Goal: Book appointment/travel/reservation

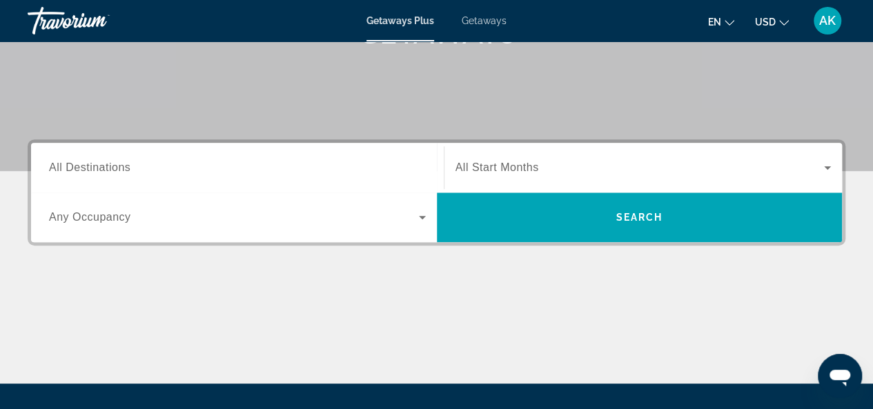
scroll to position [276, 0]
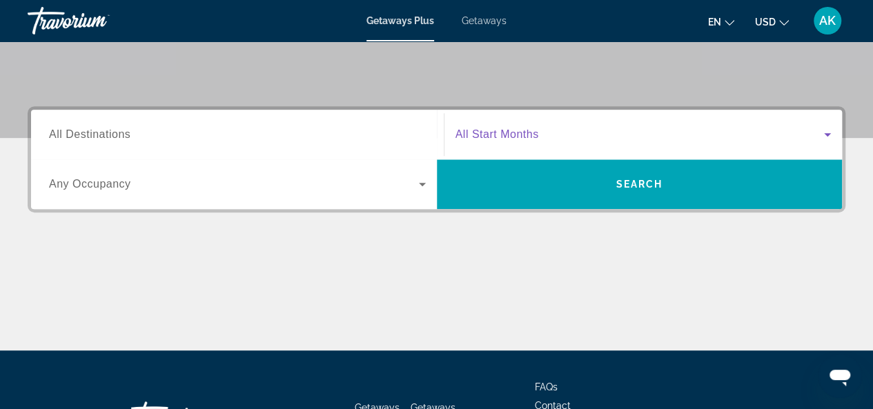
click at [831, 133] on icon "Search widget" at bounding box center [827, 134] width 17 height 17
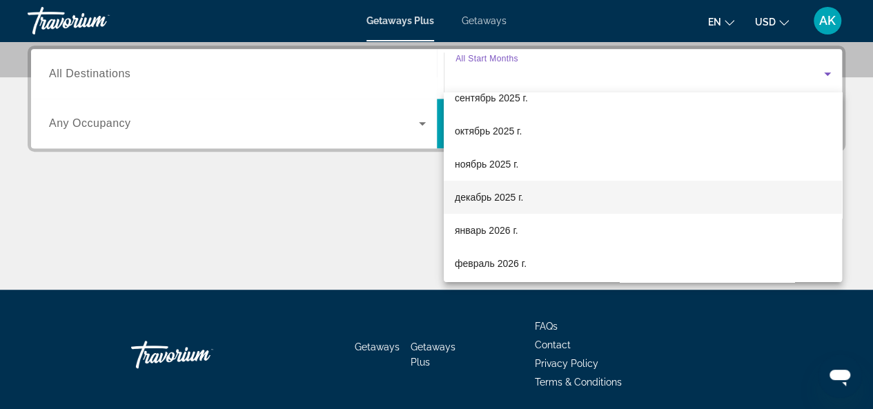
scroll to position [69, 0]
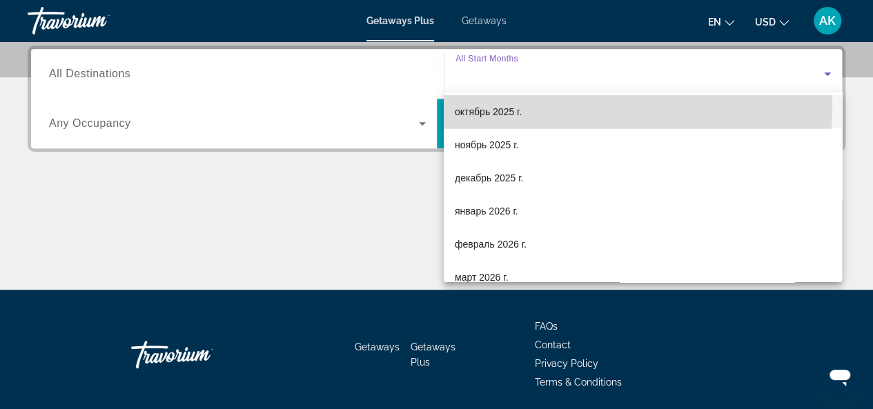
click at [512, 106] on span "октябрь 2025 г." at bounding box center [488, 112] width 67 height 17
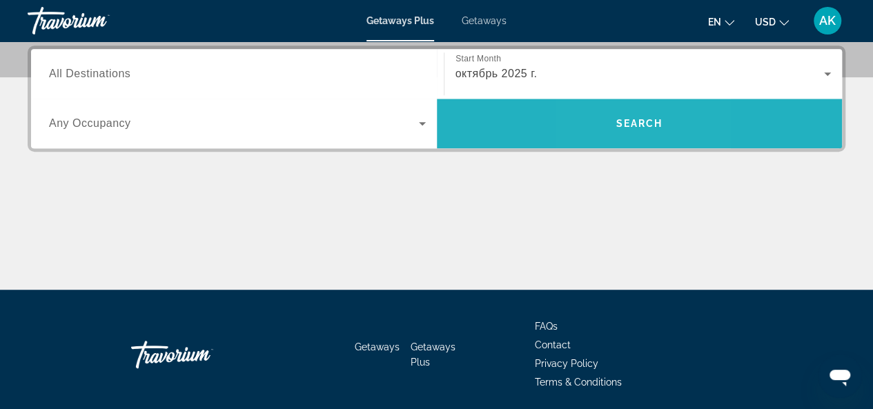
click at [612, 122] on span "Search widget" at bounding box center [640, 123] width 406 height 33
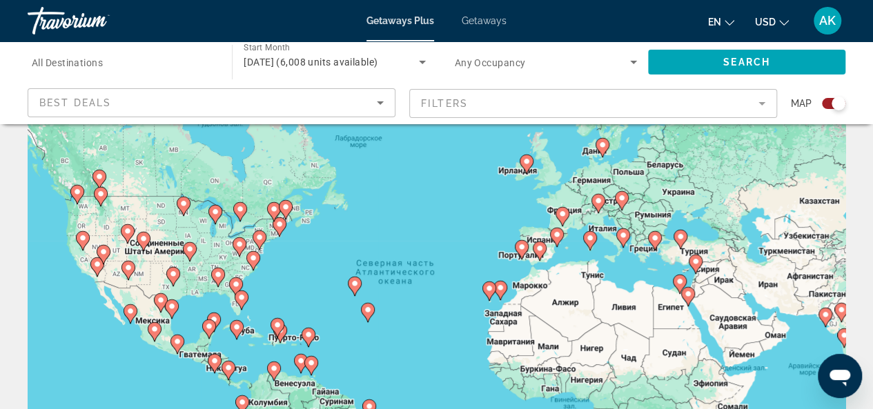
scroll to position [69, 0]
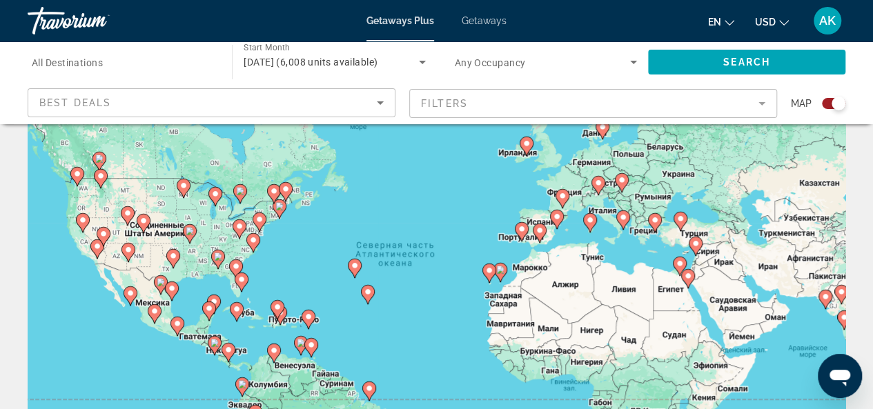
click at [678, 262] on image "Main content" at bounding box center [680, 264] width 8 height 8
type input "**********"
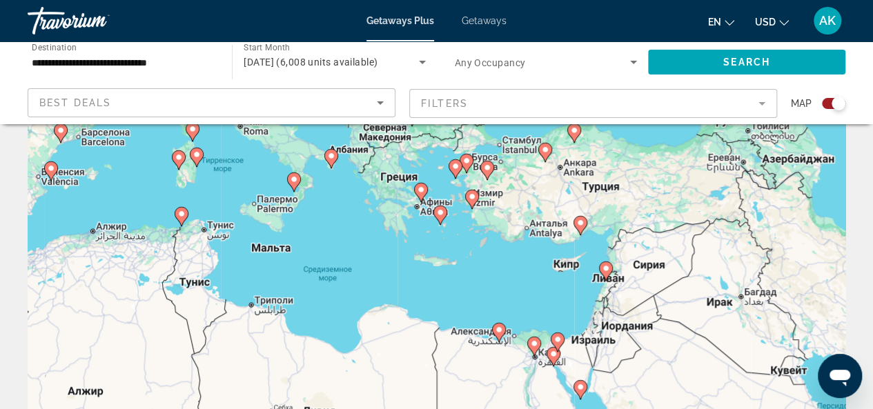
drag, startPoint x: 574, startPoint y: 240, endPoint x: 695, endPoint y: 340, distance: 157.3
click at [695, 340] on div "Чтобы активировать перетаскивание с помощью клавиатуры, нажмите Alt + Ввод. Пос…" at bounding box center [437, 276] width 818 height 414
click at [536, 302] on div "Чтобы активировать перетаскивание с помощью клавиатуры, нажмите Alt + Ввод. Пос…" at bounding box center [437, 276] width 818 height 414
click at [538, 308] on div "Чтобы активировать перетаскивание с помощью клавиатуры, нажмите Alt + Ввод. Пос…" at bounding box center [437, 276] width 818 height 414
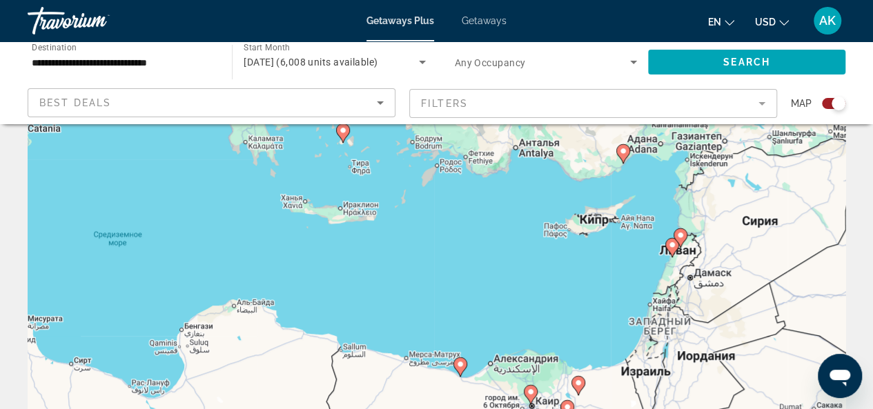
click at [538, 308] on div "Чтобы активировать перетаскивание с помощью клавиатуры, нажмите Alt + Ввод. Пос…" at bounding box center [437, 276] width 818 height 414
click at [581, 308] on div "Чтобы активировать перетаскивание с помощью клавиатуры, нажмите Alt + Ввод. Пос…" at bounding box center [437, 276] width 818 height 414
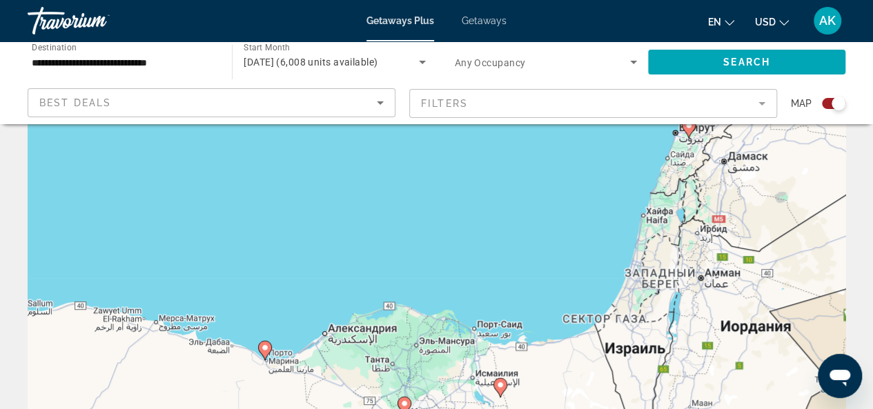
drag, startPoint x: 581, startPoint y: 308, endPoint x: 503, endPoint y: 221, distance: 116.8
click at [503, 221] on div "Чтобы активировать перетаскивание с помощью клавиатуры, нажмите Alt + Ввод. Пос…" at bounding box center [437, 276] width 818 height 414
click at [511, 235] on div "Чтобы активировать перетаскивание с помощью клавиатуры, нажмите Alt + Ввод. Пос…" at bounding box center [437, 276] width 818 height 414
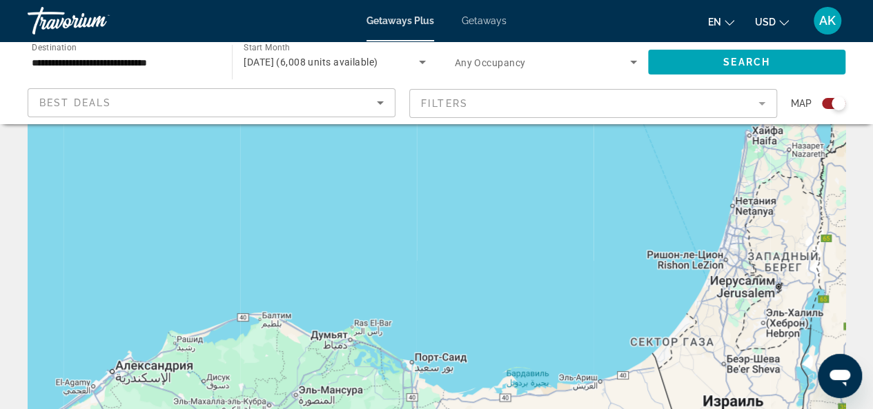
drag, startPoint x: 505, startPoint y: 289, endPoint x: 478, endPoint y: 228, distance: 67.4
click at [478, 228] on div "Чтобы активировать перетаскивание с помощью клавиатуры, нажмите Alt + Ввод. Пос…" at bounding box center [437, 276] width 818 height 414
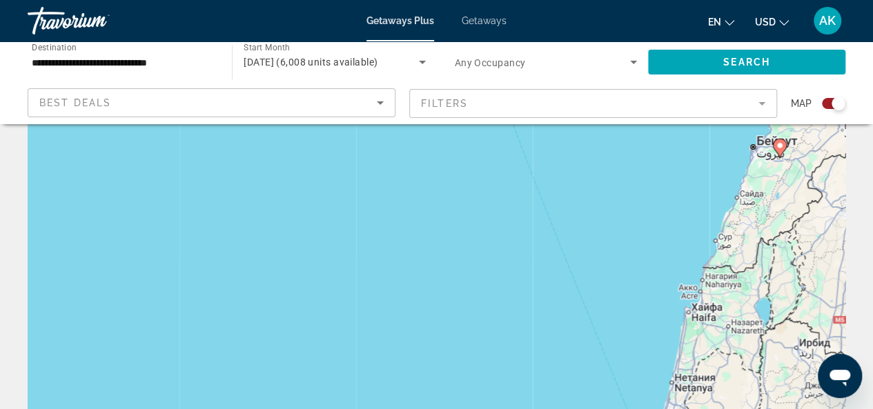
drag, startPoint x: 496, startPoint y: 202, endPoint x: 438, endPoint y: 385, distance: 191.3
click at [438, 385] on div "Чтобы активировать перетаскивание с помощью клавиатуры, нажмите Alt + Ввод. Пос…" at bounding box center [437, 276] width 818 height 414
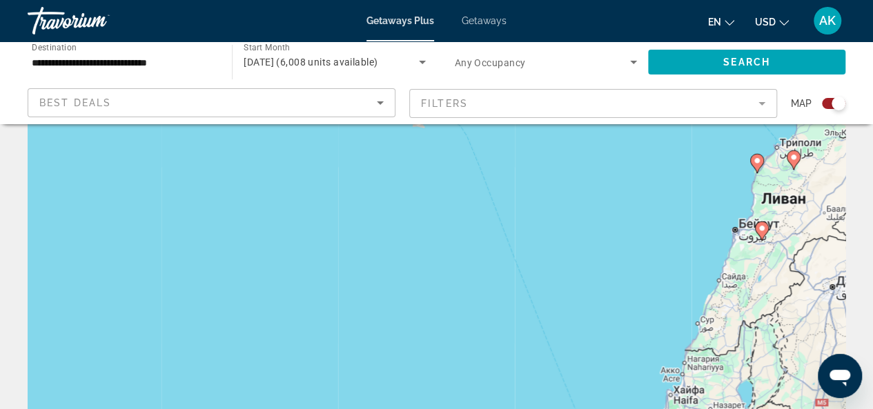
drag, startPoint x: 480, startPoint y: 273, endPoint x: 465, endPoint y: 346, distance: 74.6
click at [465, 346] on div "Чтобы активировать перетаскивание с помощью клавиатуры, нажмите Alt + Ввод. Пос…" at bounding box center [437, 276] width 818 height 414
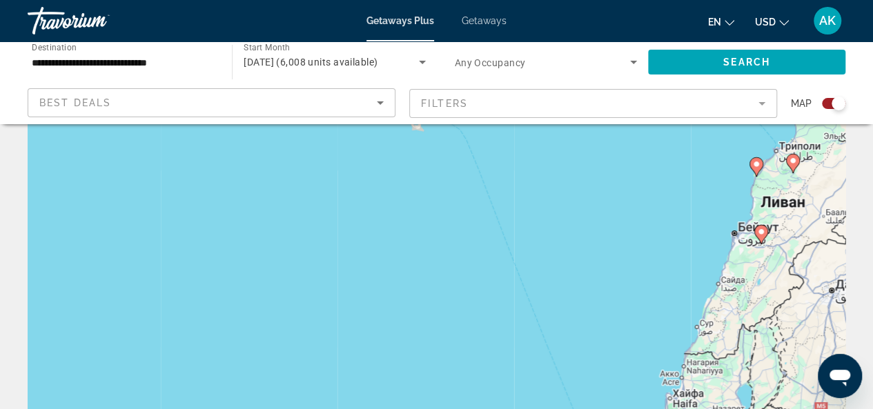
click at [465, 343] on div "Чтобы активировать перетаскивание с помощью клавиатуры, нажмите Alt + Ввод. Пос…" at bounding box center [437, 276] width 818 height 414
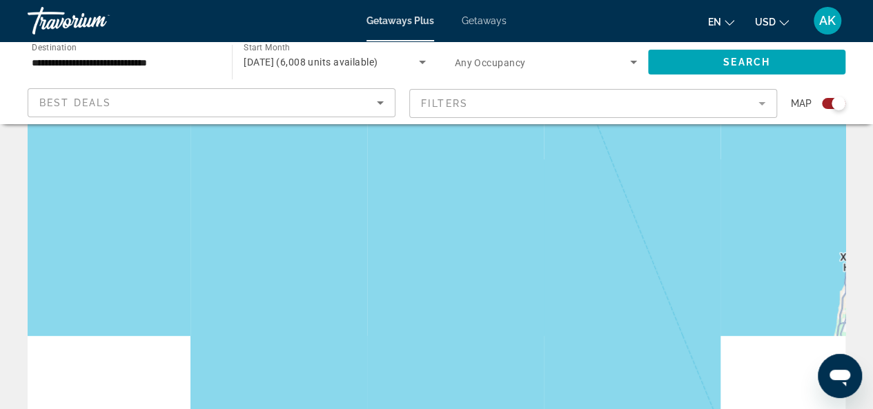
drag, startPoint x: 466, startPoint y: 367, endPoint x: 500, endPoint y: 240, distance: 130.8
click at [447, 163] on div "Main content" at bounding box center [437, 276] width 818 height 414
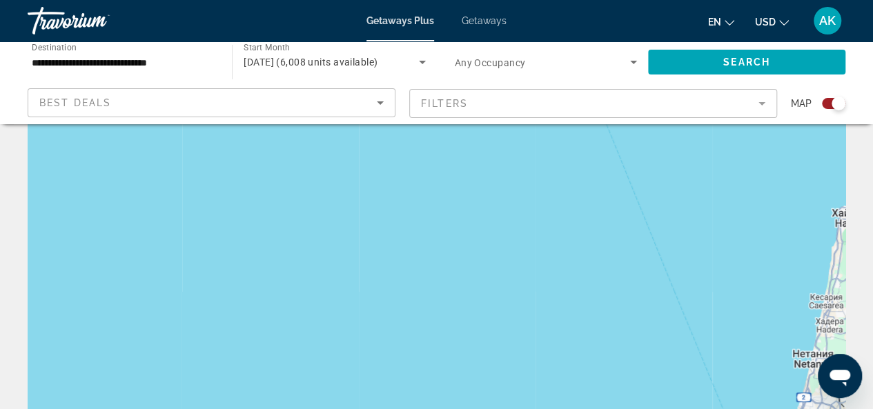
drag, startPoint x: 573, startPoint y: 326, endPoint x: 477, endPoint y: 129, distance: 218.9
click at [477, 129] on div "Main content" at bounding box center [437, 276] width 818 height 414
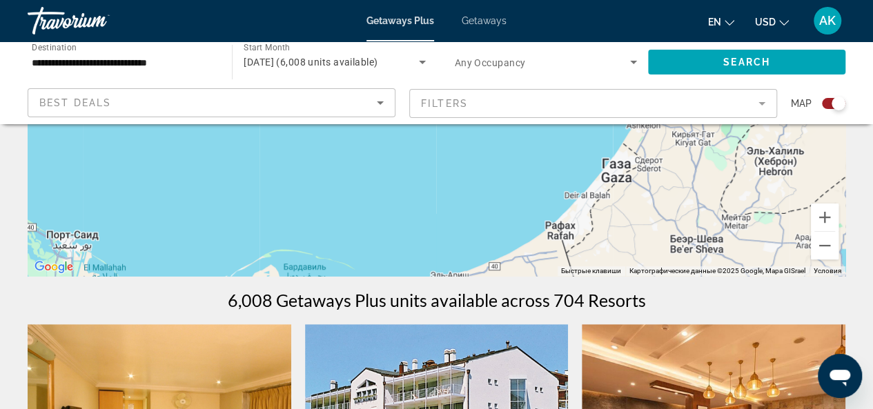
scroll to position [138, 0]
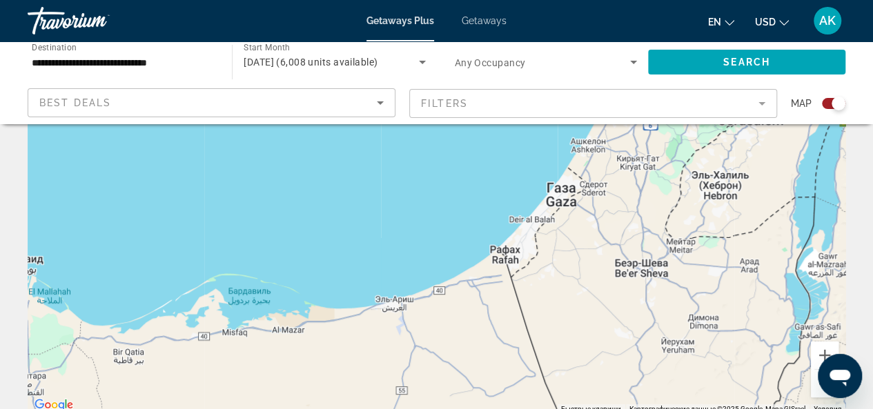
drag, startPoint x: 540, startPoint y: 267, endPoint x: 478, endPoint y: 220, distance: 77.9
click at [483, 146] on div "Main content" at bounding box center [437, 207] width 818 height 414
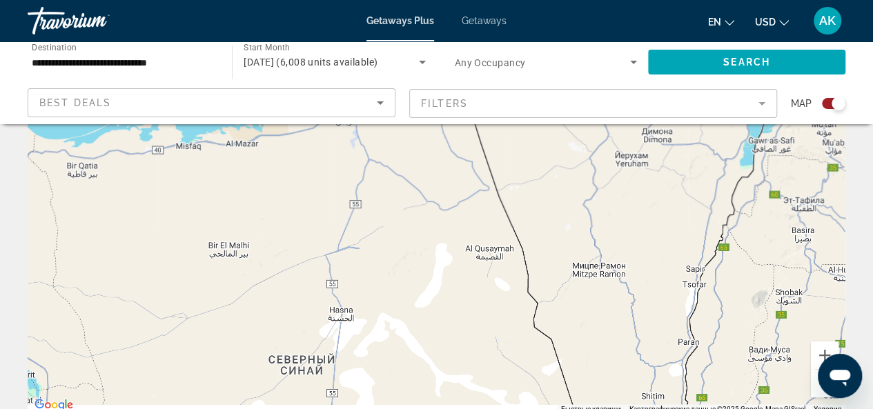
drag, startPoint x: 503, startPoint y: 331, endPoint x: 464, endPoint y: 147, distance: 187.7
click at [464, 147] on div "Main content" at bounding box center [437, 207] width 818 height 414
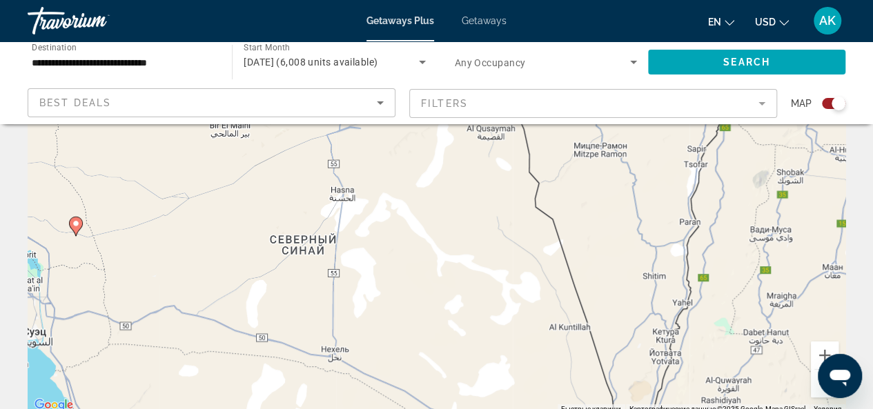
drag, startPoint x: 547, startPoint y: 372, endPoint x: 574, endPoint y: 162, distance: 212.4
click at [574, 162] on div "Чтобы активировать перетаскивание с помощью клавиатуры, нажмите Alt + Ввод. Пос…" at bounding box center [437, 207] width 818 height 414
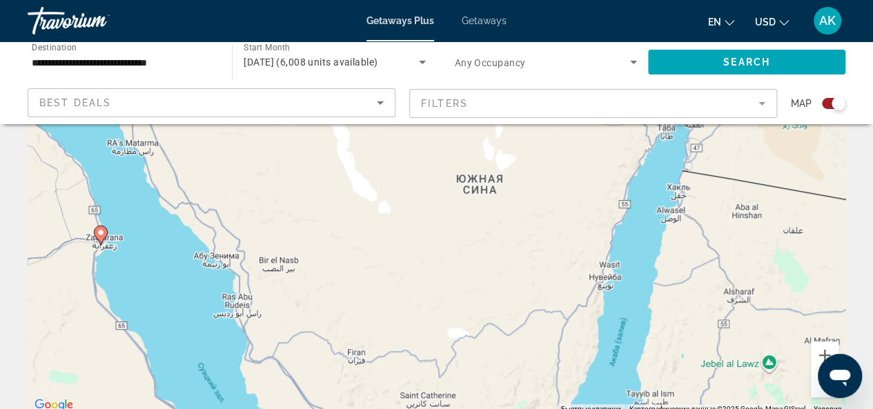
drag, startPoint x: 577, startPoint y: 317, endPoint x: 574, endPoint y: 124, distance: 193.3
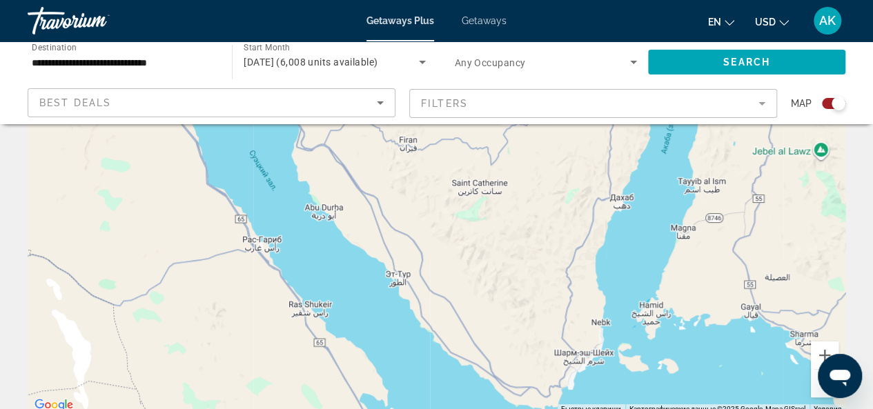
drag, startPoint x: 565, startPoint y: 353, endPoint x: 616, endPoint y: 176, distance: 184.0
click at [616, 176] on div "Чтобы активировать перетаскивание с помощью клавиатуры, нажмите Alt + Ввод. Пос…" at bounding box center [437, 207] width 818 height 414
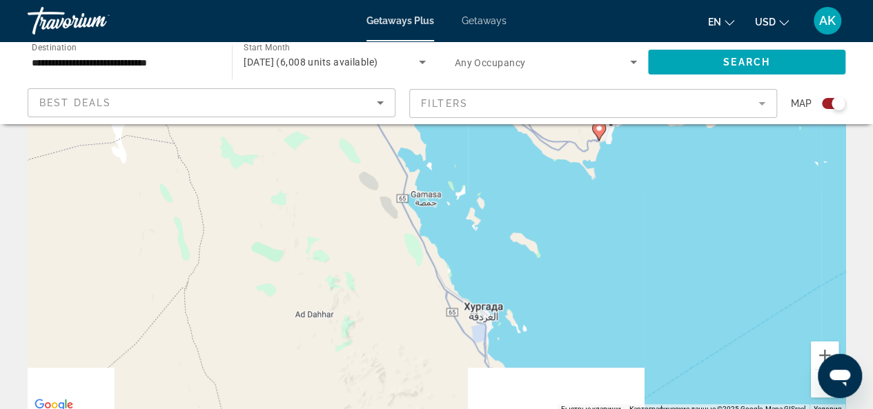
drag, startPoint x: 630, startPoint y: 365, endPoint x: 674, endPoint y: 142, distance: 227.9
click at [674, 142] on div "Чтобы активировать перетаскивание с помощью клавиатуры, нажмите Alt + Ввод. Пос…" at bounding box center [437, 207] width 818 height 414
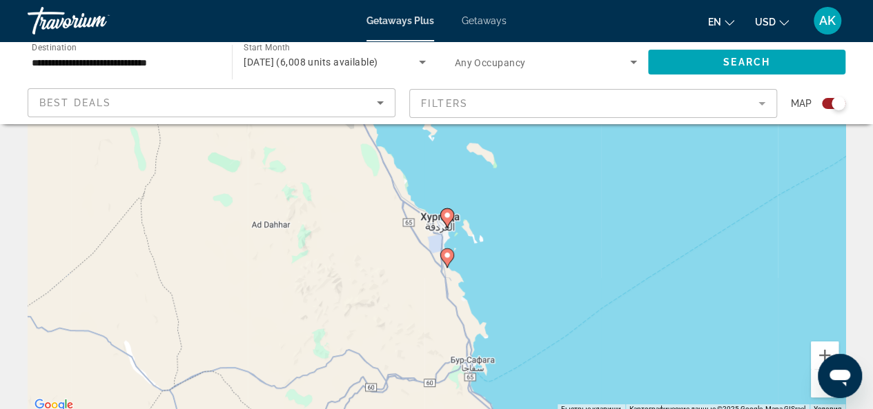
drag, startPoint x: 601, startPoint y: 318, endPoint x: 555, endPoint y: 125, distance: 198.8
click at [549, 130] on div "Чтобы активировать перетаскивание с помощью клавиатуры, нажмите Alt + Ввод. Пос…" at bounding box center [437, 207] width 818 height 414
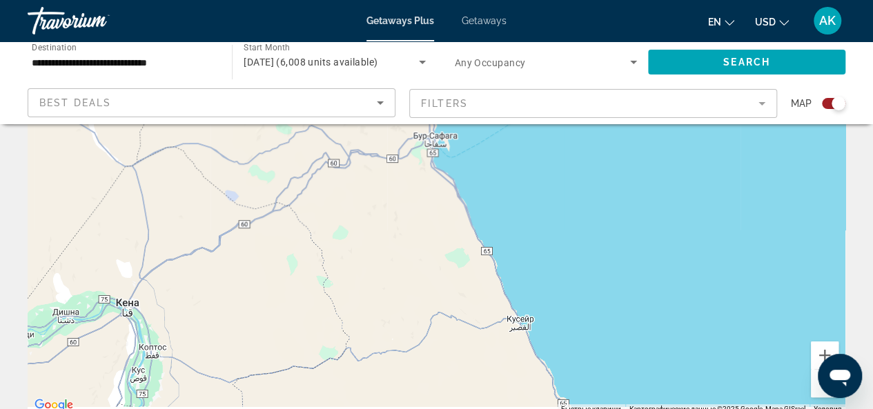
drag, startPoint x: 601, startPoint y: 238, endPoint x: 567, endPoint y: 133, distance: 110.0
click at [567, 132] on div "Чтобы активировать перетаскивание с помощью клавиатуры, нажмите Alt + Ввод. Пос…" at bounding box center [437, 207] width 818 height 414
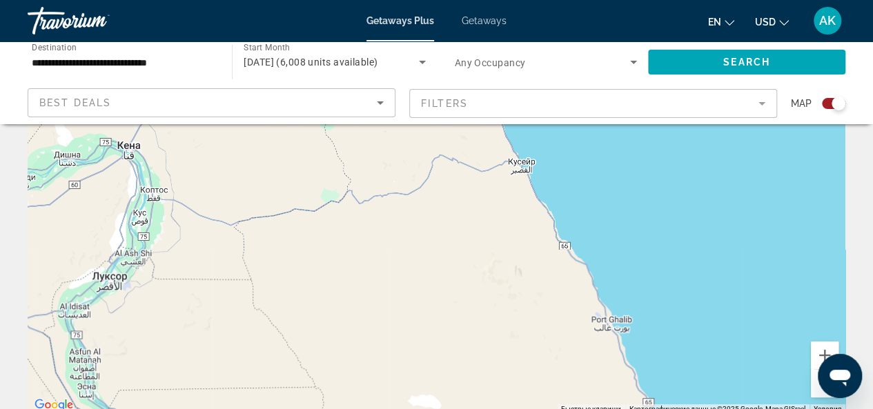
drag, startPoint x: 614, startPoint y: 250, endPoint x: 605, endPoint y: 112, distance: 138.4
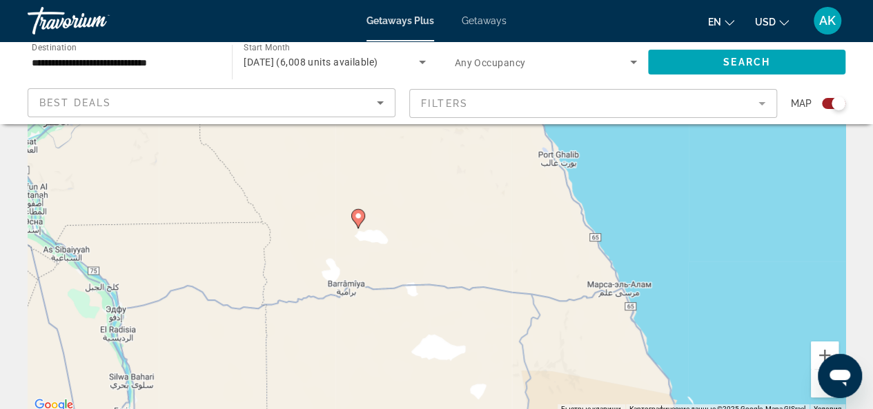
drag, startPoint x: 659, startPoint y: 267, endPoint x: 613, endPoint y: 148, distance: 127.2
click at [603, 155] on div "Чтобы активировать перетаскивание с помощью клавиатуры, нажмите Alt + Ввод. Пос…" at bounding box center [437, 207] width 818 height 414
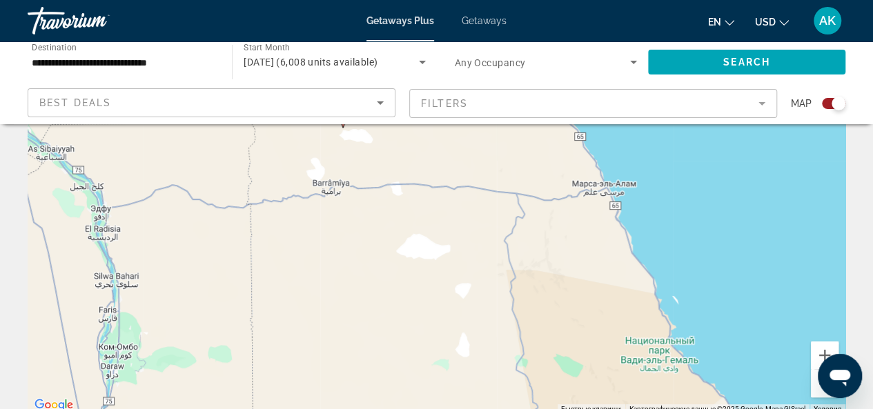
drag, startPoint x: 686, startPoint y: 252, endPoint x: 677, endPoint y: 230, distance: 24.1
click at [677, 229] on div "Чтобы активировать перетаскивание с помощью клавиатуры, нажмите Alt + Ввод. Пос…" at bounding box center [437, 207] width 818 height 414
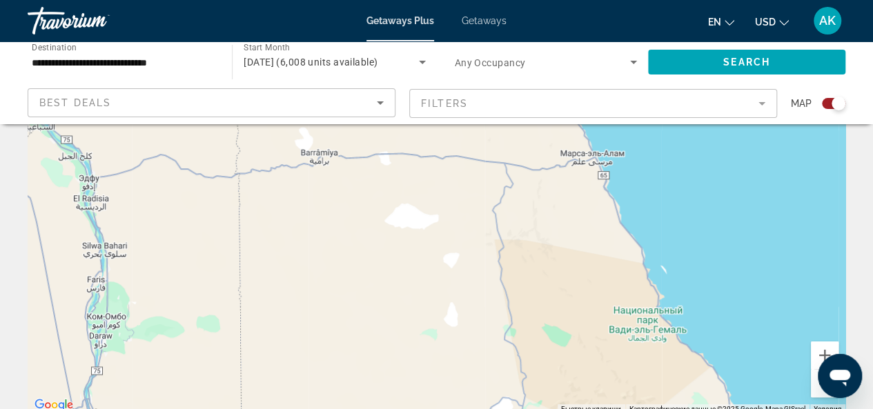
click at [816, 387] on button "Уменьшить" at bounding box center [825, 384] width 28 height 28
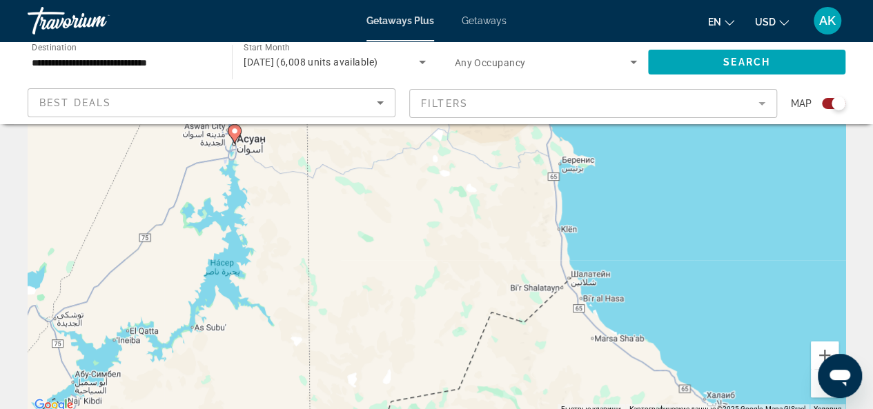
drag, startPoint x: 656, startPoint y: 356, endPoint x: 624, endPoint y: 180, distance: 178.2
click at [624, 180] on div "Чтобы активировать перетаскивание с помощью клавиатуры, нажмите Alt + Ввод. Пос…" at bounding box center [437, 207] width 818 height 414
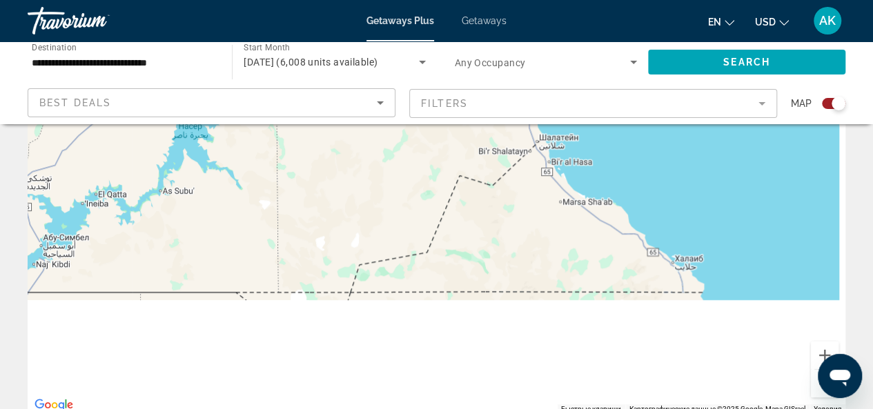
drag, startPoint x: 648, startPoint y: 298, endPoint x: 603, endPoint y: 126, distance: 177.5
click at [605, 126] on div "Чтобы активировать перетаскивание с помощью клавиатуры, нажмите Alt + Ввод. Пос…" at bounding box center [437, 207] width 818 height 414
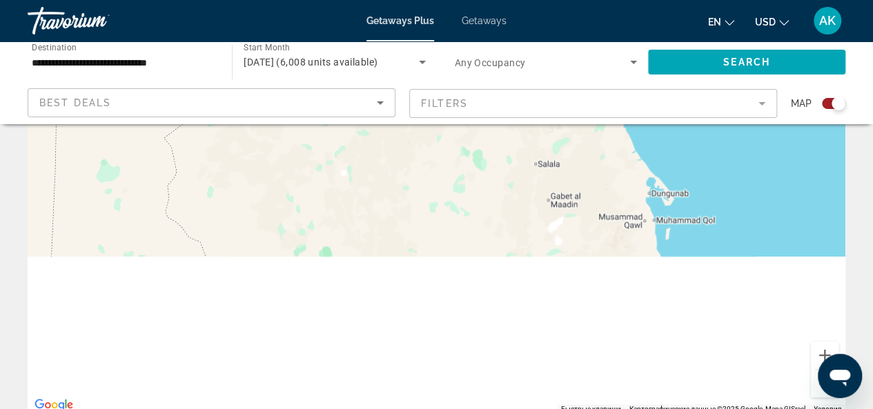
drag, startPoint x: 717, startPoint y: 335, endPoint x: 650, endPoint y: 155, distance: 191.6
click at [650, 155] on div "Чтобы активировать перетаскивание с помощью клавиатуры, нажмите Alt + Ввод. Пос…" at bounding box center [437, 207] width 818 height 414
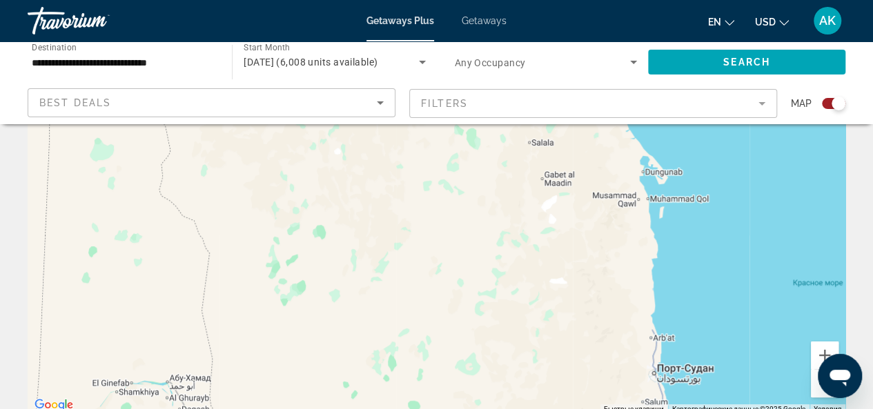
click at [817, 394] on button "Уменьшить" at bounding box center [825, 384] width 28 height 28
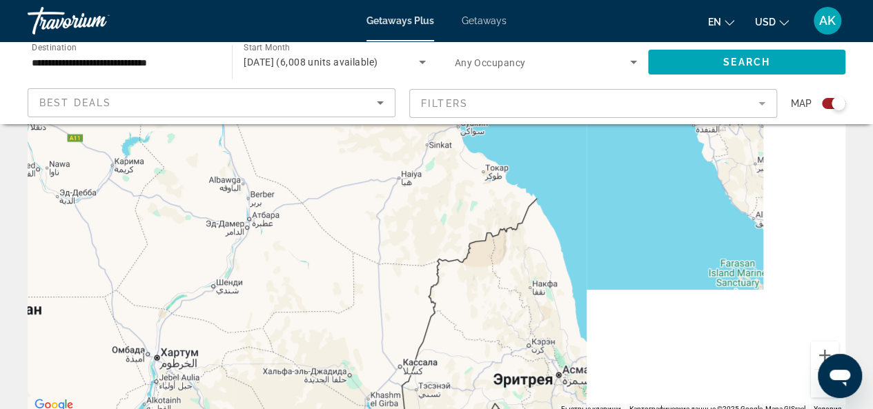
drag, startPoint x: 610, startPoint y: 324, endPoint x: 512, endPoint y: 120, distance: 226.0
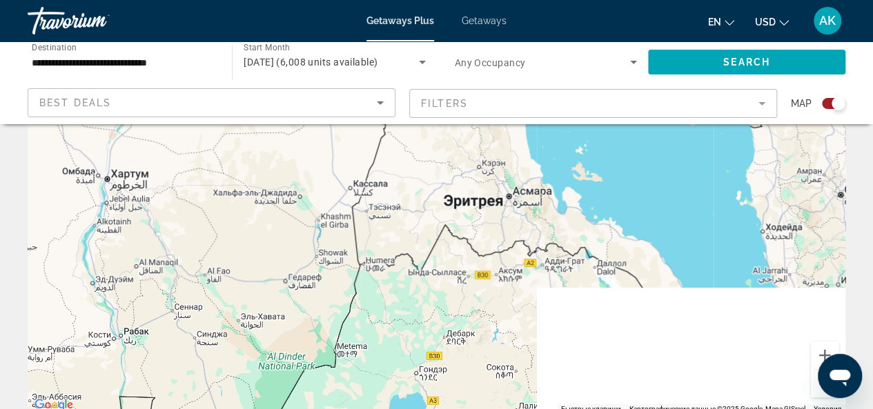
drag, startPoint x: 581, startPoint y: 302, endPoint x: 532, endPoint y: 125, distance: 184.3
click at [532, 125] on div "Main content" at bounding box center [437, 207] width 818 height 414
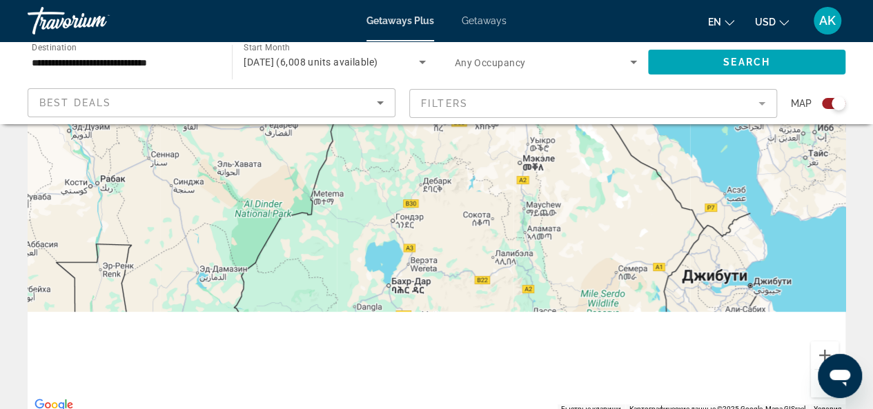
drag, startPoint x: 604, startPoint y: 282, endPoint x: 585, endPoint y: 117, distance: 166.8
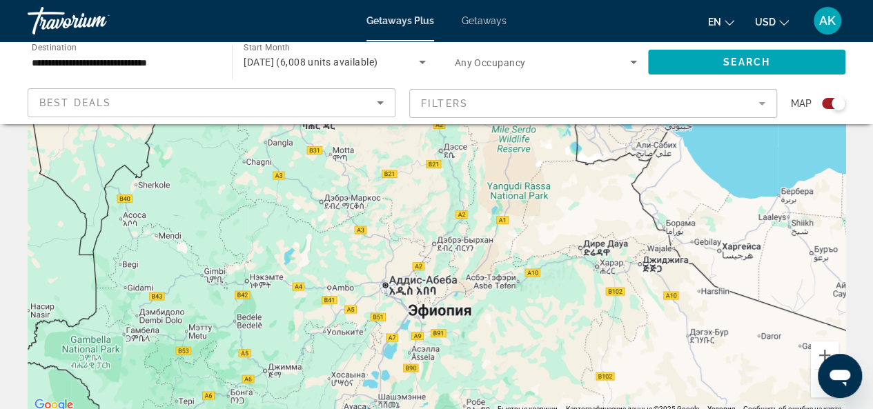
drag, startPoint x: 645, startPoint y: 231, endPoint x: 553, endPoint y: 113, distance: 150.0
drag, startPoint x: 594, startPoint y: 267, endPoint x: 523, endPoint y: 369, distance: 124.1
click at [523, 369] on div "Main content" at bounding box center [437, 207] width 818 height 414
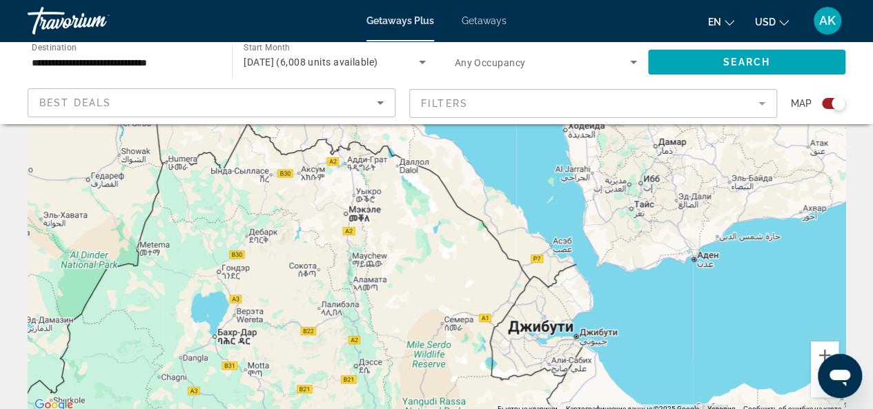
drag, startPoint x: 652, startPoint y: 259, endPoint x: 641, endPoint y: 333, distance: 75.3
click at [642, 327] on div "Main content" at bounding box center [437, 207] width 818 height 414
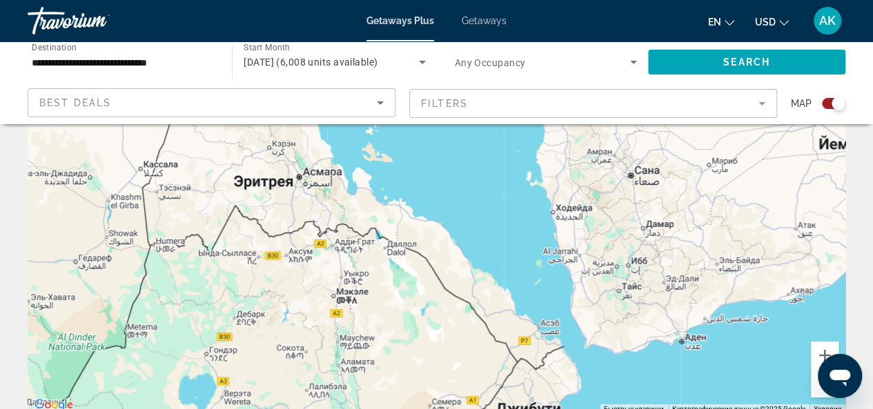
drag, startPoint x: 608, startPoint y: 265, endPoint x: 628, endPoint y: 337, distance: 74.4
click at [625, 328] on div "Main content" at bounding box center [437, 207] width 818 height 414
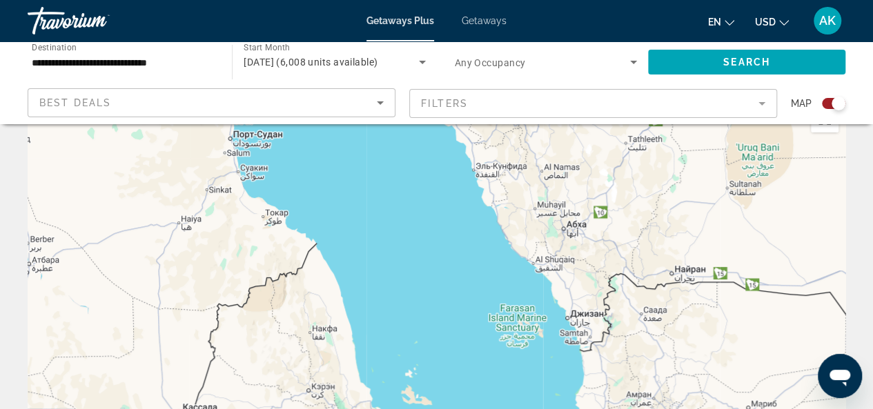
scroll to position [0, 0]
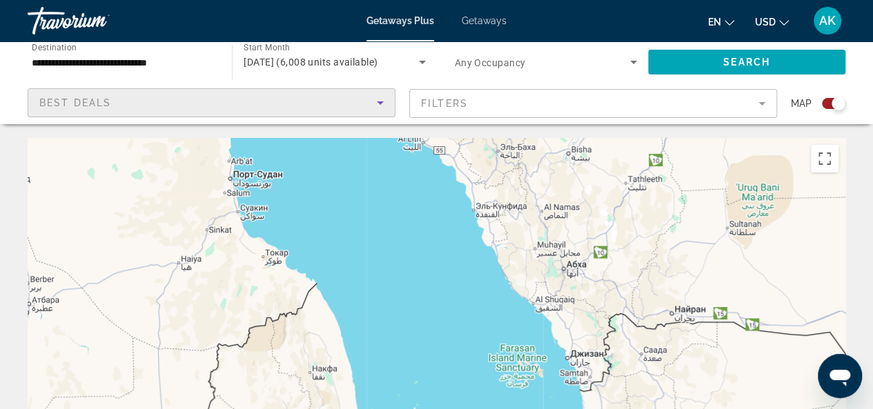
click at [149, 101] on div "Best Deals" at bounding box center [208, 103] width 338 height 17
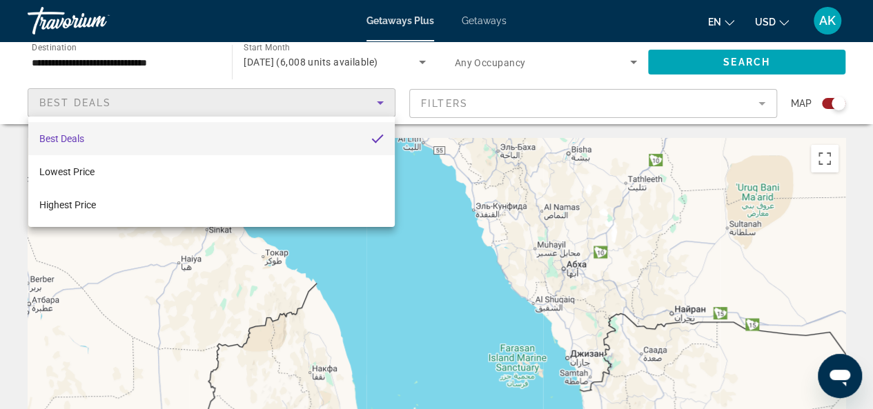
click at [544, 104] on div at bounding box center [436, 204] width 873 height 409
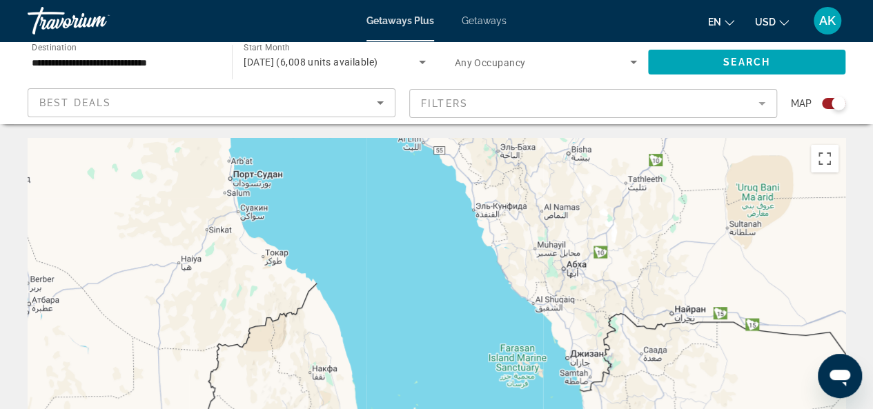
click at [617, 104] on mat-form-field "Filters" at bounding box center [593, 103] width 368 height 29
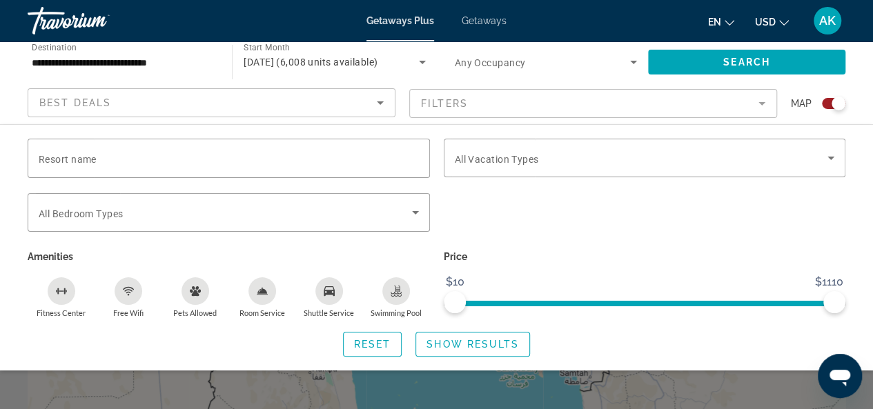
click at [474, 108] on mat-form-field "Filters" at bounding box center [593, 103] width 368 height 29
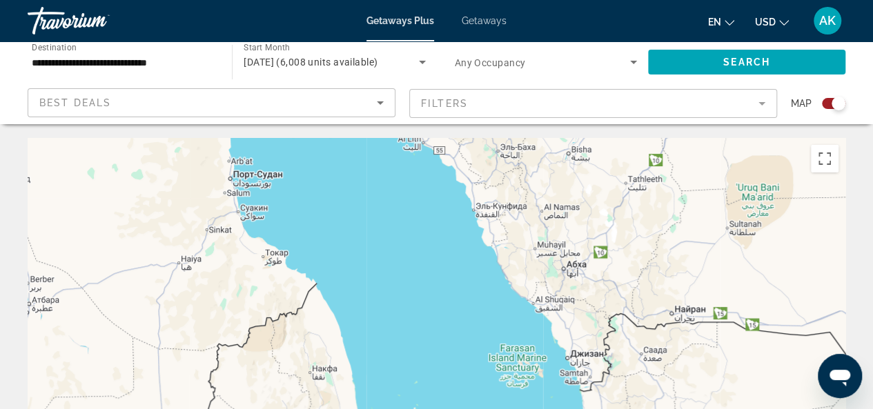
click at [767, 104] on mat-form-field "Filters" at bounding box center [593, 103] width 368 height 29
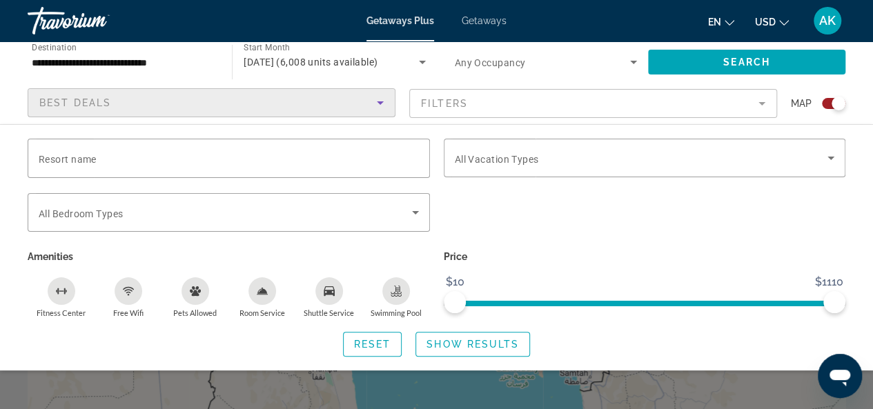
click at [385, 104] on icon "Sort by" at bounding box center [380, 103] width 17 height 17
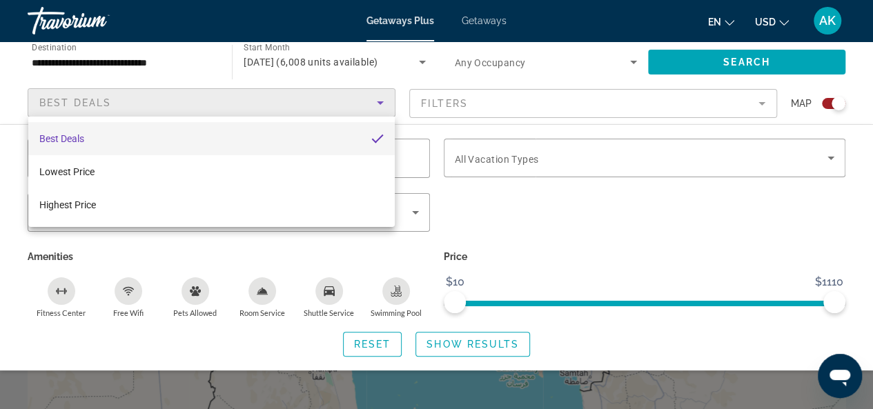
click at [385, 104] on div at bounding box center [436, 204] width 873 height 409
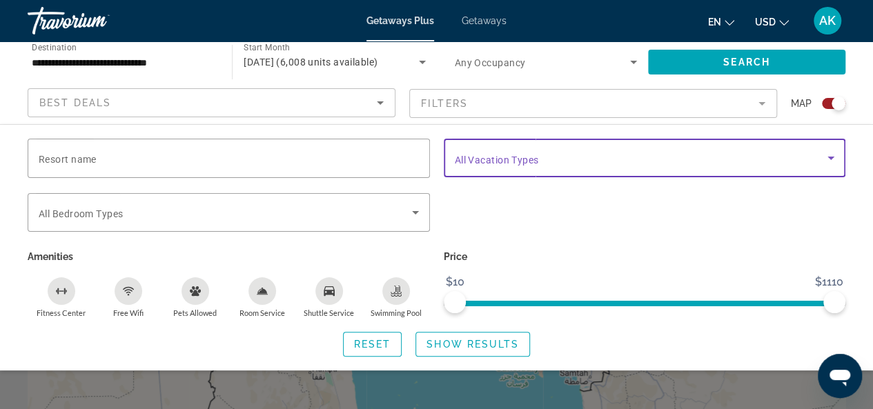
click at [823, 164] on icon "Search widget" at bounding box center [831, 158] width 17 height 17
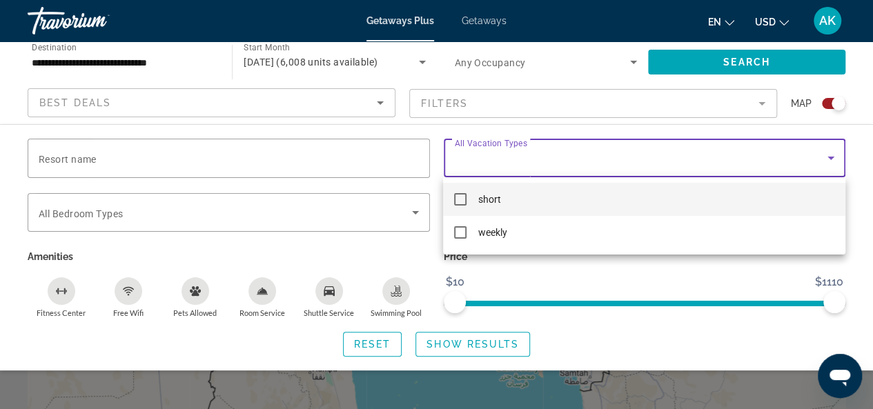
click at [148, 163] on div at bounding box center [436, 204] width 873 height 409
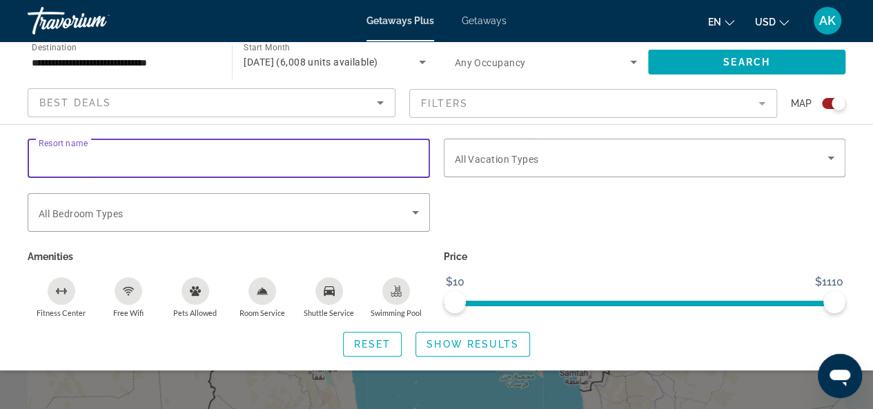
click at [125, 160] on input "Resort name" at bounding box center [229, 159] width 380 height 17
type input "*"
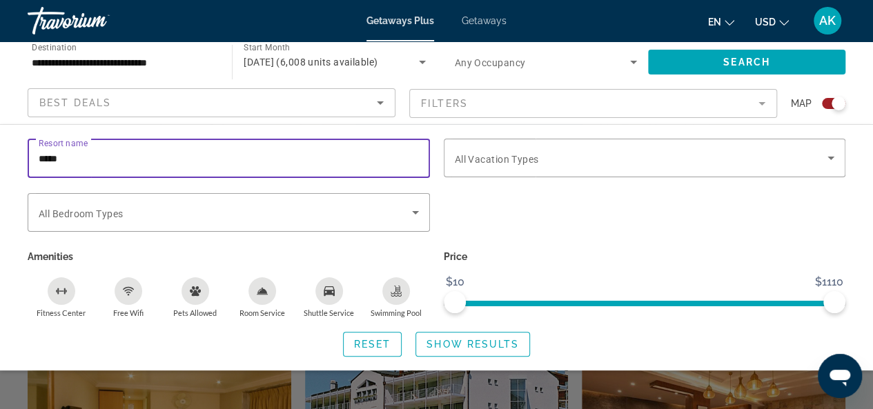
scroll to position [138, 0]
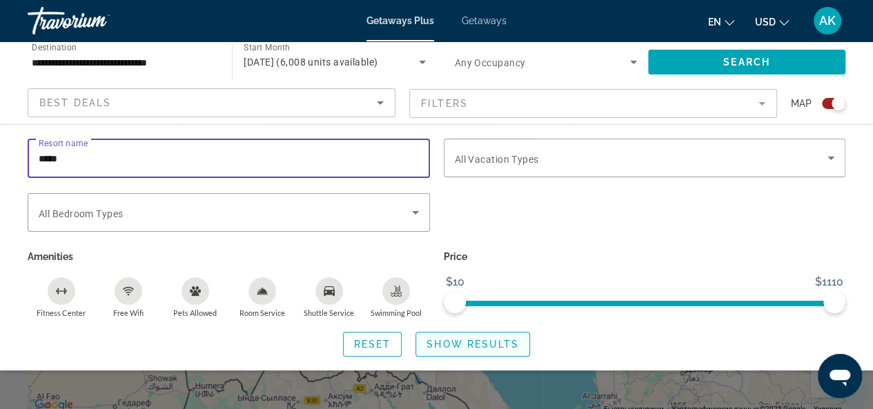
type input "*****"
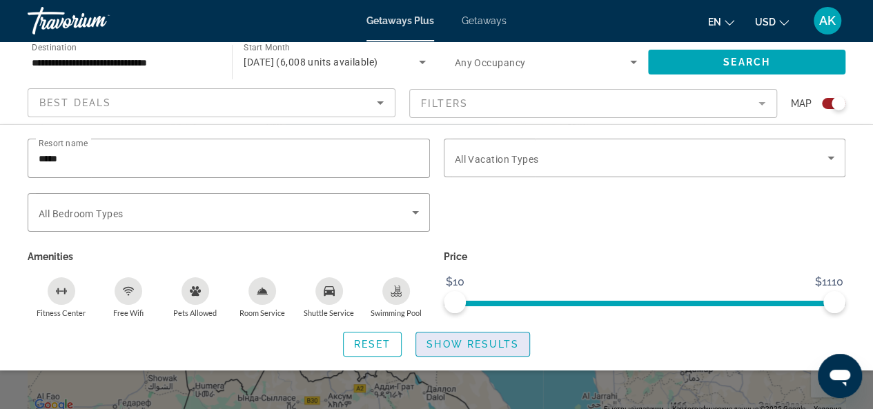
click at [492, 344] on span "Show Results" at bounding box center [473, 344] width 93 height 11
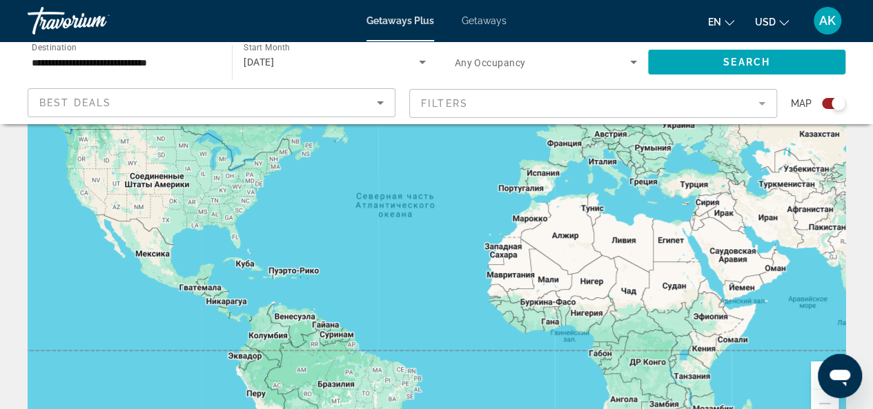
scroll to position [138, 0]
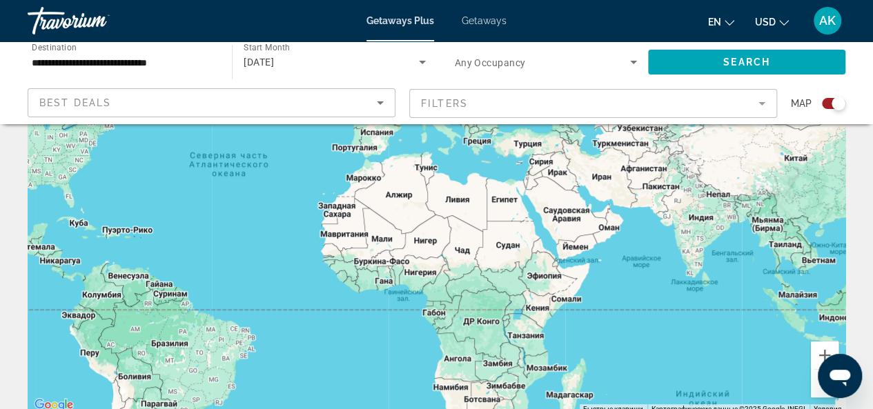
drag, startPoint x: 761, startPoint y: 289, endPoint x: 588, endPoint y: 269, distance: 174.5
click at [588, 269] on div "Main content" at bounding box center [437, 207] width 818 height 414
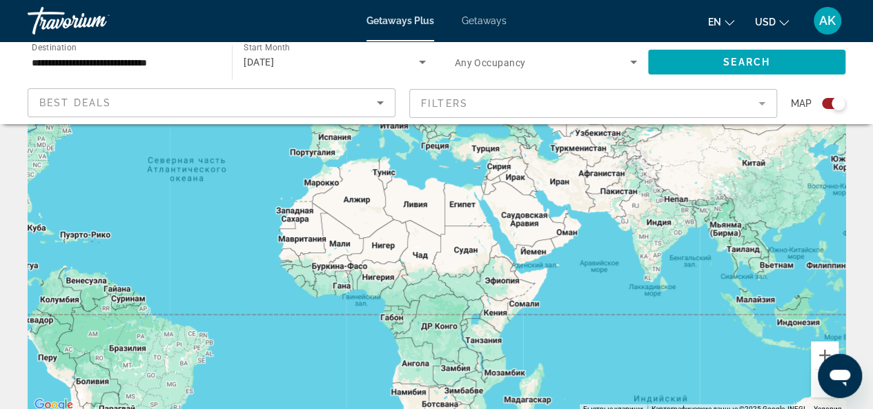
drag, startPoint x: 603, startPoint y: 252, endPoint x: 555, endPoint y: 258, distance: 48.7
click at [555, 258] on div "Main content" at bounding box center [437, 207] width 818 height 414
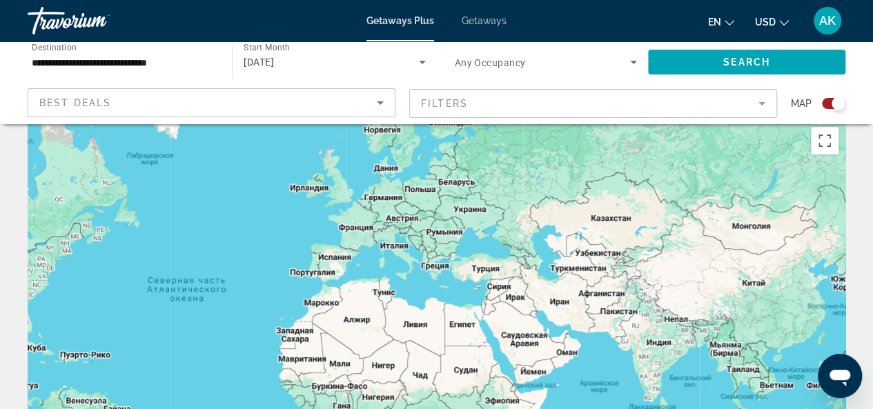
scroll to position [0, 0]
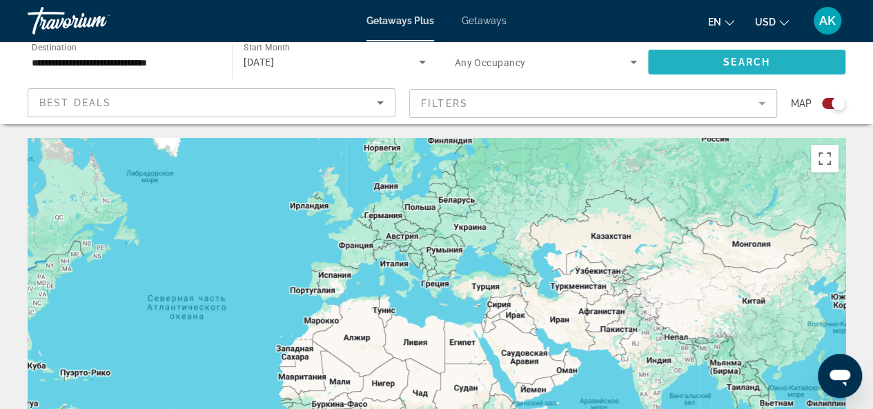
click at [758, 57] on span "Search" at bounding box center [747, 62] width 47 height 11
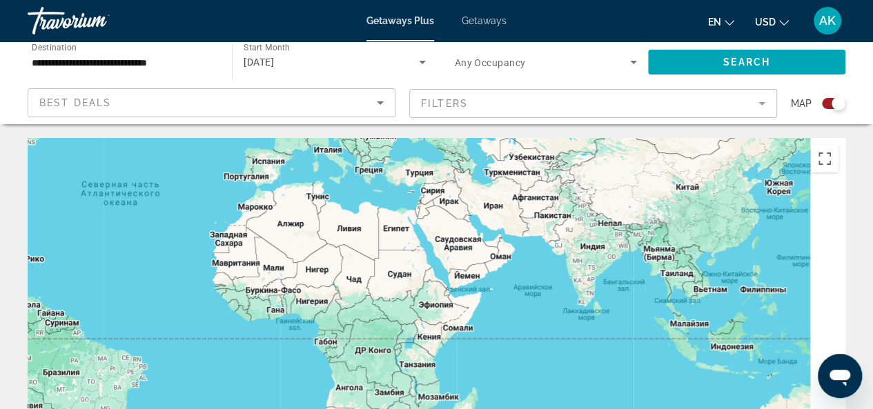
drag, startPoint x: 588, startPoint y: 369, endPoint x: 521, endPoint y: 253, distance: 134.5
click at [521, 253] on div "Main content" at bounding box center [437, 345] width 818 height 414
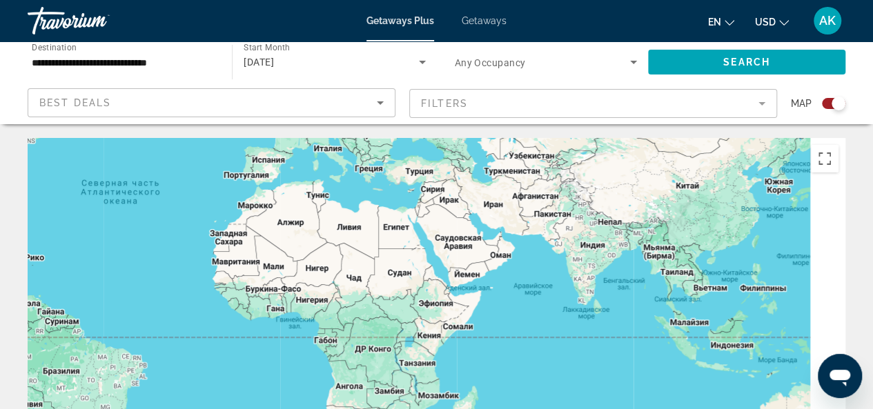
click at [521, 253] on div "Main content" at bounding box center [437, 345] width 818 height 414
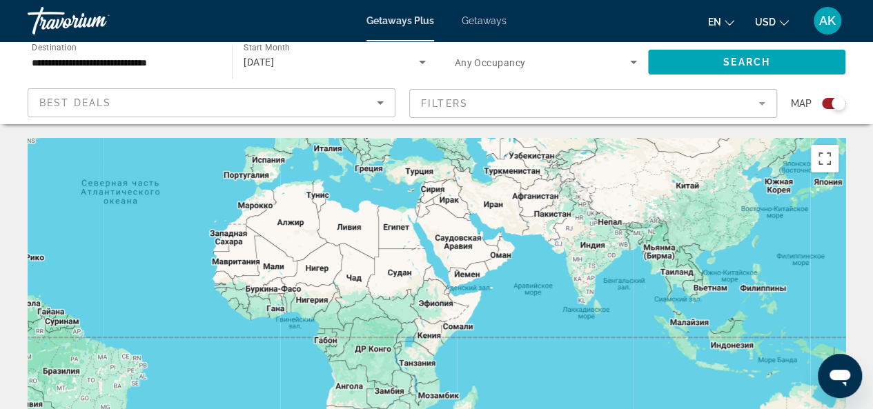
click at [521, 253] on div "Main content" at bounding box center [437, 345] width 818 height 414
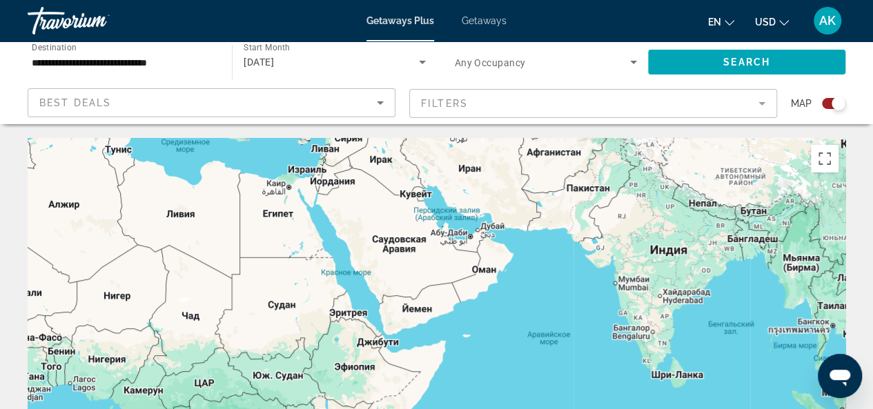
drag, startPoint x: 532, startPoint y: 285, endPoint x: 536, endPoint y: 300, distance: 15.3
click at [536, 300] on div "Main content" at bounding box center [437, 345] width 818 height 414
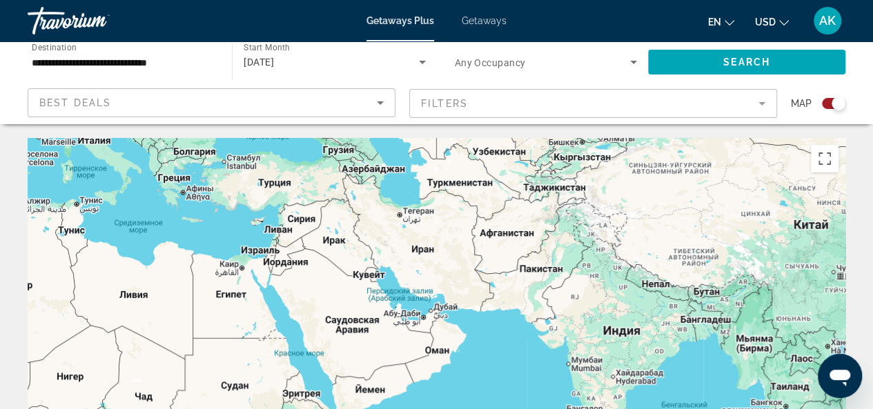
drag, startPoint x: 479, startPoint y: 291, endPoint x: 436, endPoint y: 373, distance: 92.6
click at [436, 373] on div "Main content" at bounding box center [437, 345] width 818 height 414
click at [402, 305] on div "Main content" at bounding box center [437, 345] width 818 height 414
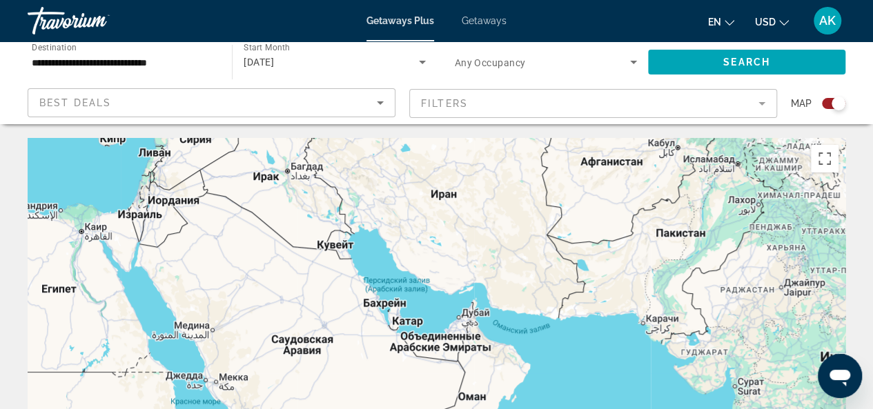
click at [462, 322] on div "Main content" at bounding box center [437, 345] width 818 height 414
click at [458, 321] on div "Main content" at bounding box center [437, 345] width 818 height 414
click at [460, 321] on div "Main content" at bounding box center [437, 345] width 818 height 414
click at [468, 319] on div "Main content" at bounding box center [437, 345] width 818 height 414
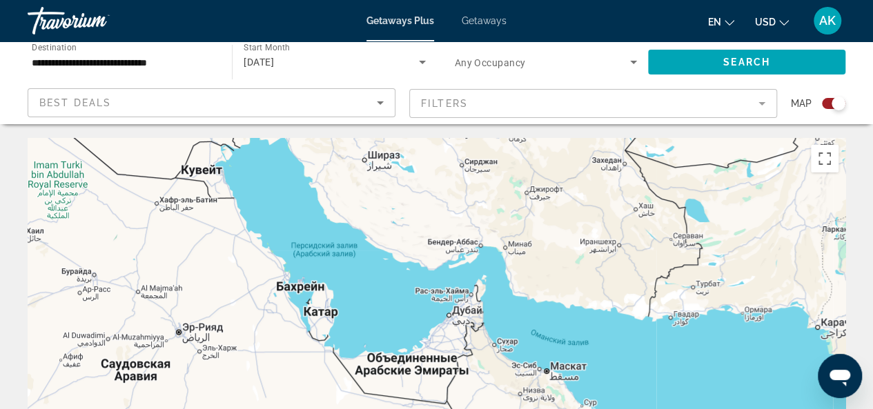
click at [468, 319] on div "Main content" at bounding box center [437, 345] width 818 height 414
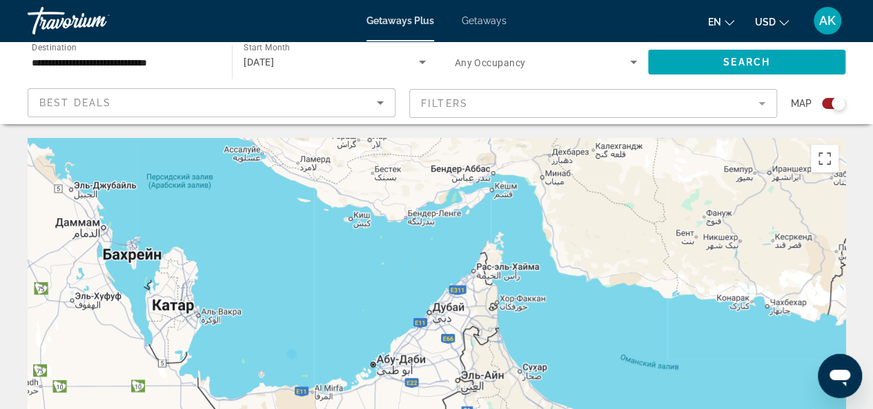
click at [418, 327] on div "Main content" at bounding box center [437, 345] width 818 height 414
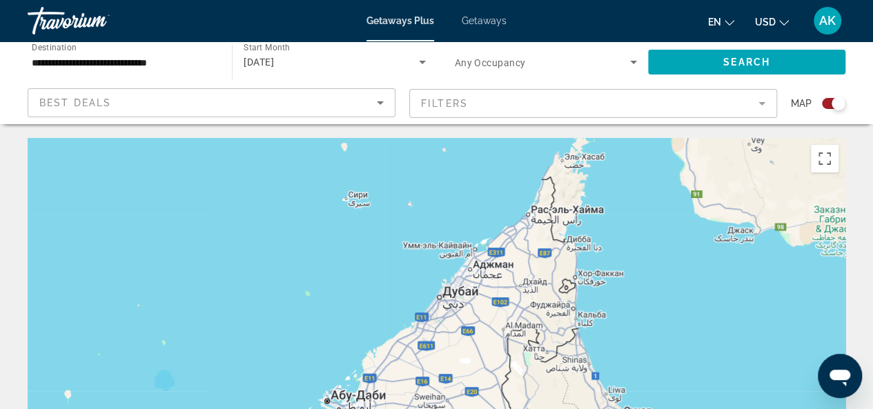
click at [420, 320] on div "Main content" at bounding box center [437, 345] width 818 height 414
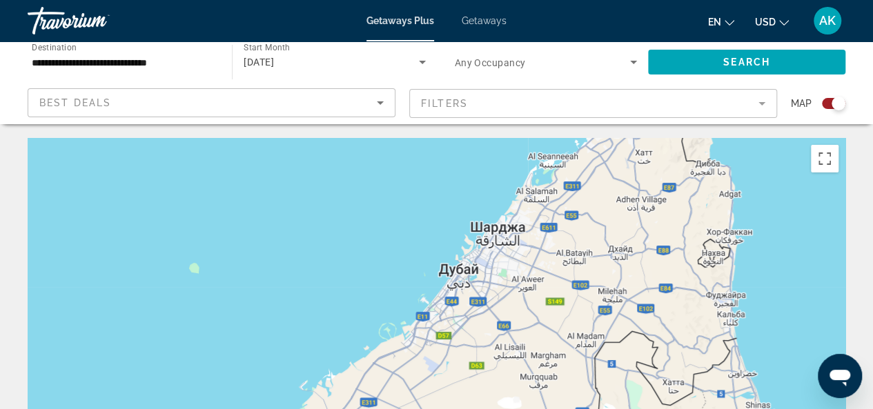
click at [420, 320] on div "Main content" at bounding box center [437, 345] width 818 height 414
click at [423, 320] on div "Main content" at bounding box center [437, 345] width 818 height 414
click at [748, 66] on span "Search" at bounding box center [747, 62] width 47 height 11
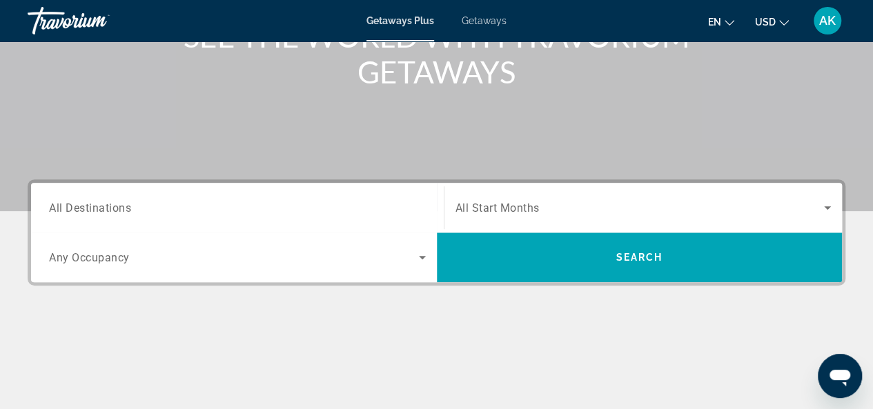
scroll to position [276, 0]
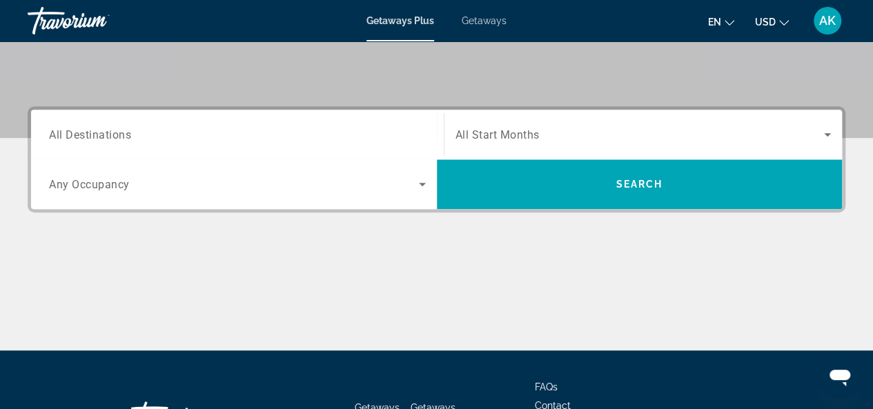
click at [151, 143] on div "Search widget" at bounding box center [237, 134] width 377 height 39
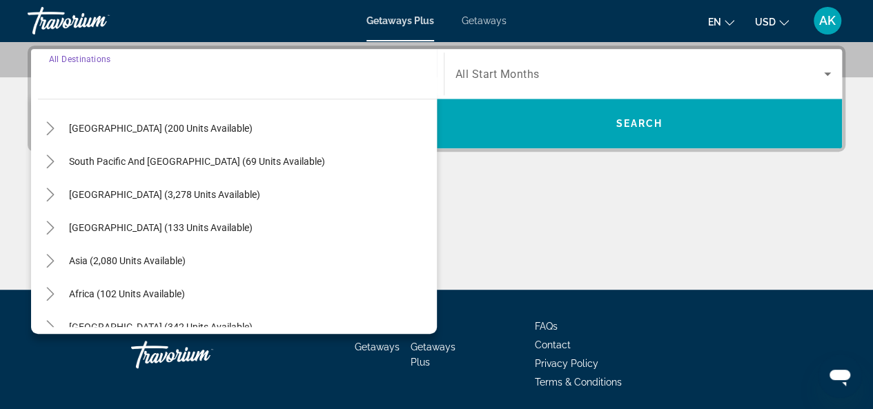
scroll to position [224, 0]
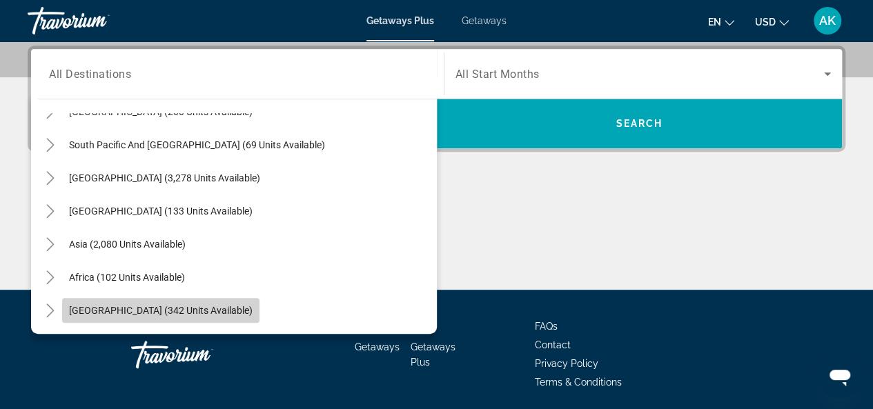
click at [166, 310] on span "Middle East (342 units available)" at bounding box center [161, 310] width 184 height 11
type input "**********"
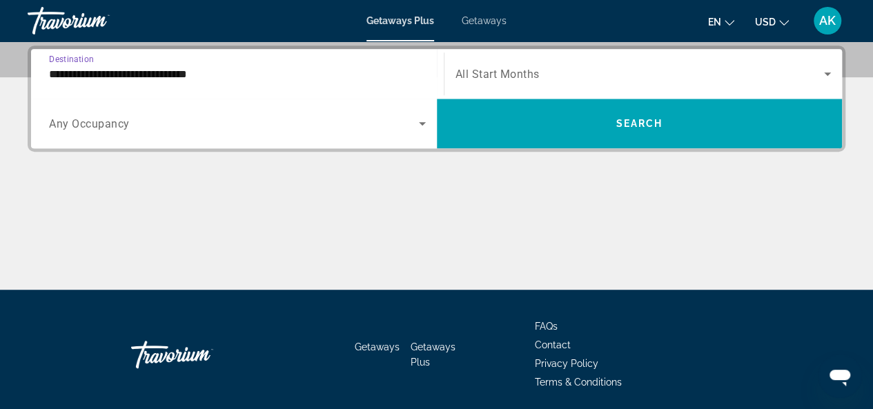
click at [422, 125] on icon "Search widget" at bounding box center [422, 123] width 7 height 3
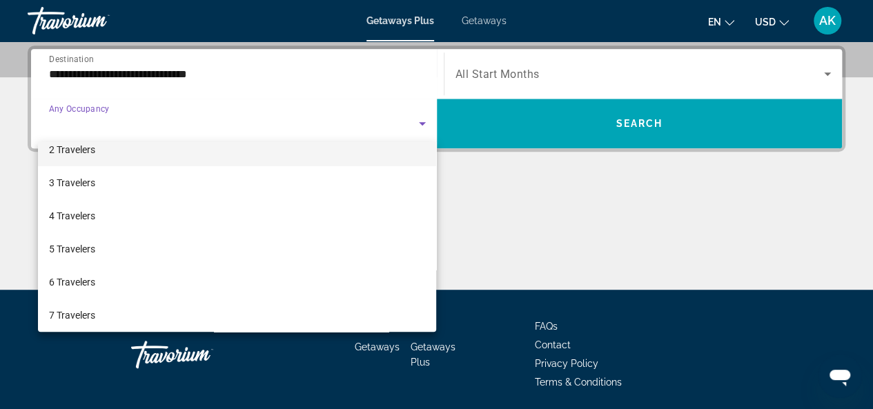
scroll to position [69, 0]
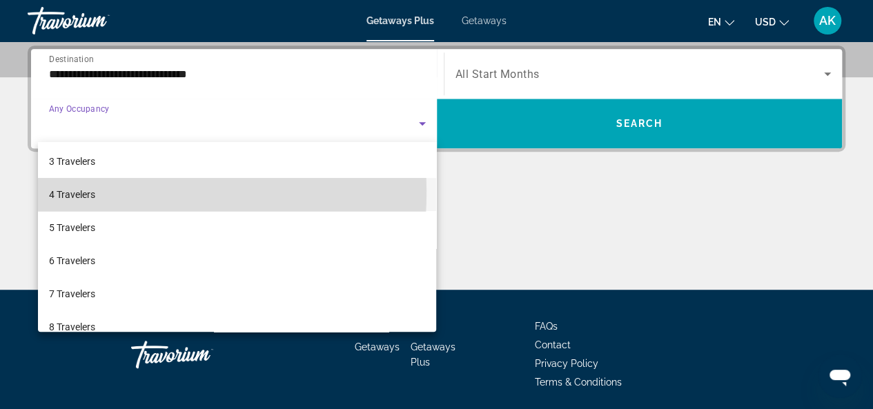
click at [99, 192] on mat-option "4 Travelers" at bounding box center [237, 194] width 399 height 33
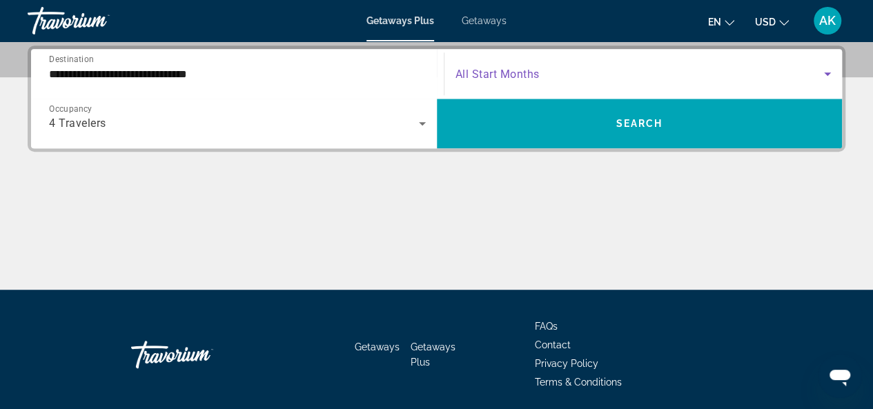
click at [829, 72] on icon "Search widget" at bounding box center [827, 73] width 7 height 3
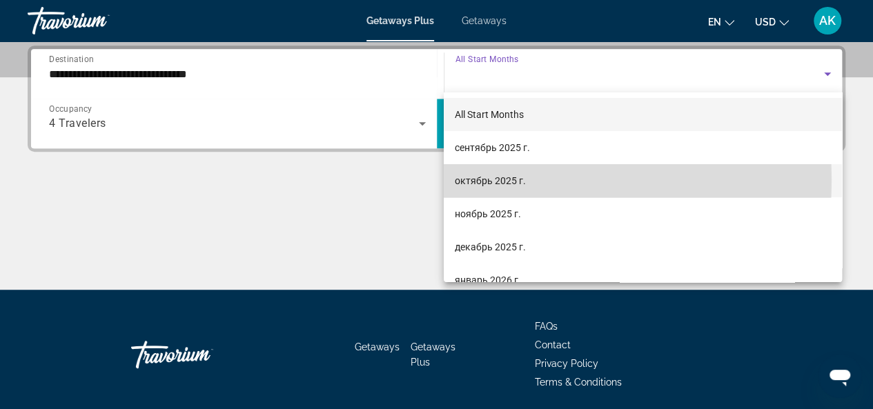
click at [517, 180] on span "октябрь 2025 г." at bounding box center [490, 181] width 71 height 17
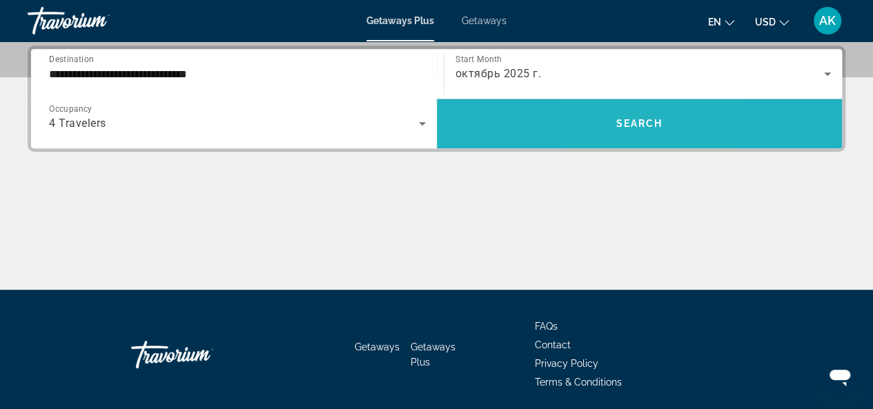
click at [617, 125] on span "Search" at bounding box center [639, 123] width 47 height 11
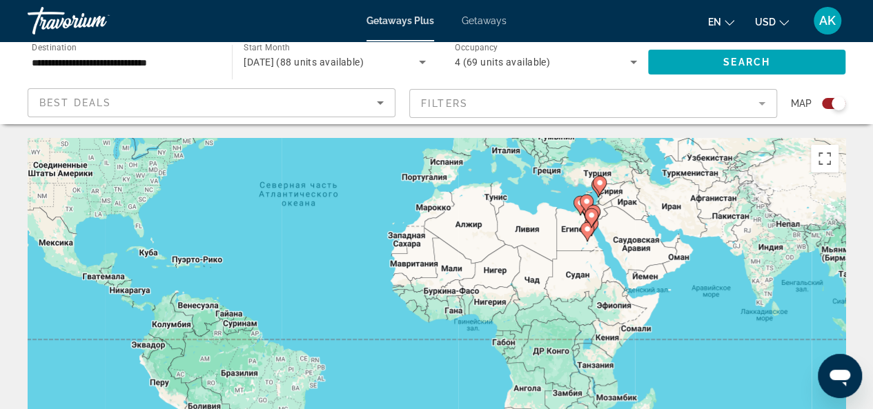
drag, startPoint x: 621, startPoint y: 345, endPoint x: 523, endPoint y: 216, distance: 162.1
click at [523, 216] on div "Чтобы активировать перетаскивание с помощью клавиатуры, нажмите Alt + Ввод. Пос…" at bounding box center [437, 345] width 818 height 414
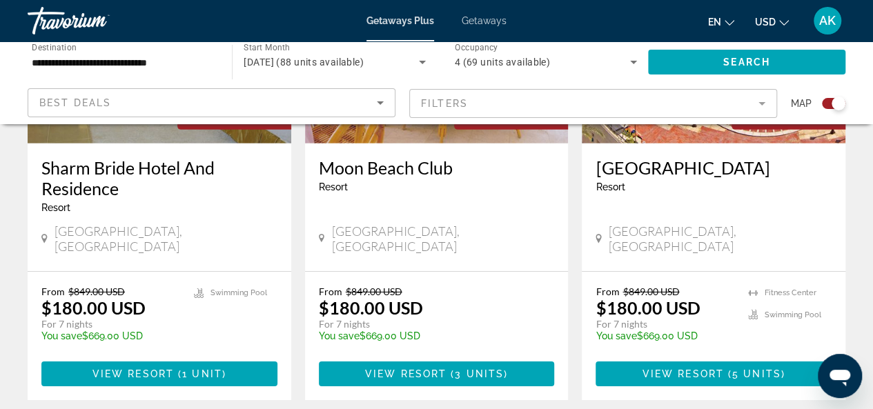
scroll to position [2209, 0]
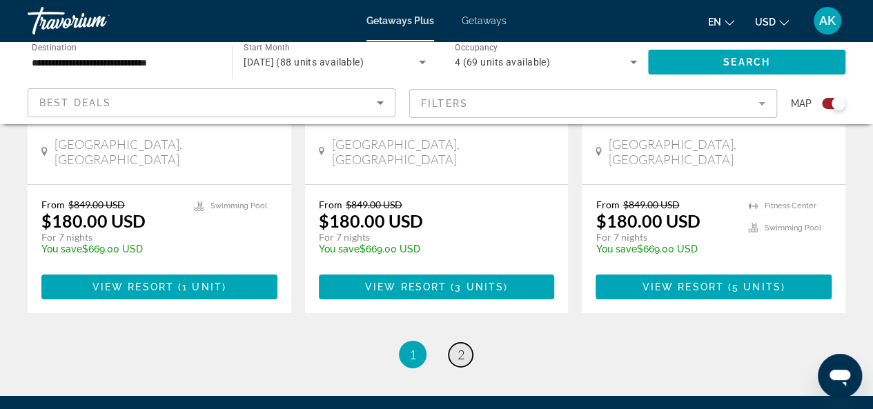
click at [459, 347] on span "2" at bounding box center [461, 354] width 7 height 15
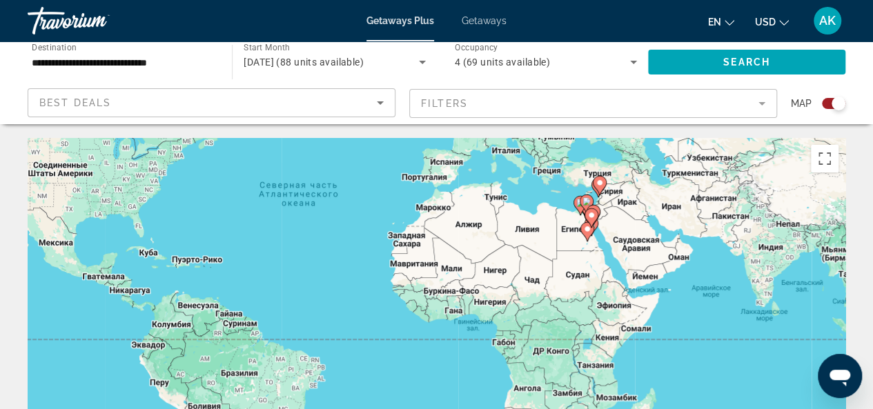
click at [76, 28] on div "Travorium" at bounding box center [97, 21] width 138 height 36
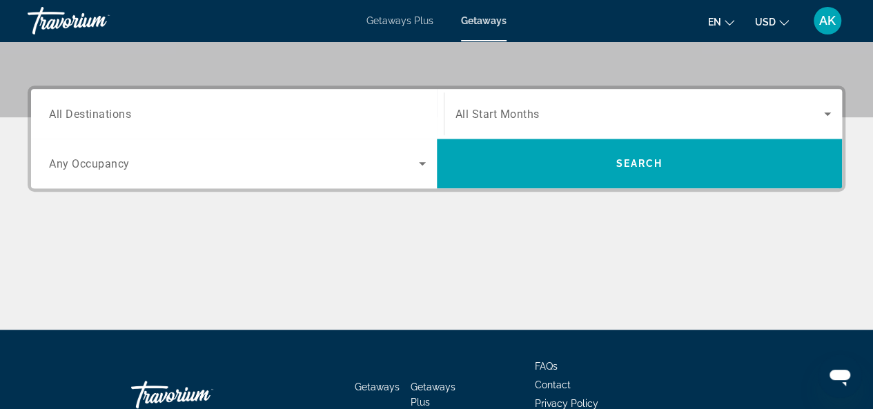
scroll to position [276, 0]
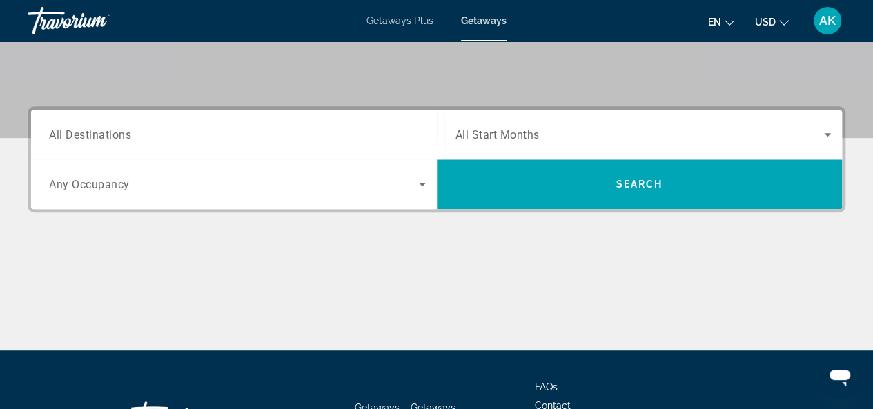
click at [419, 183] on icon "Search widget" at bounding box center [422, 184] width 7 height 3
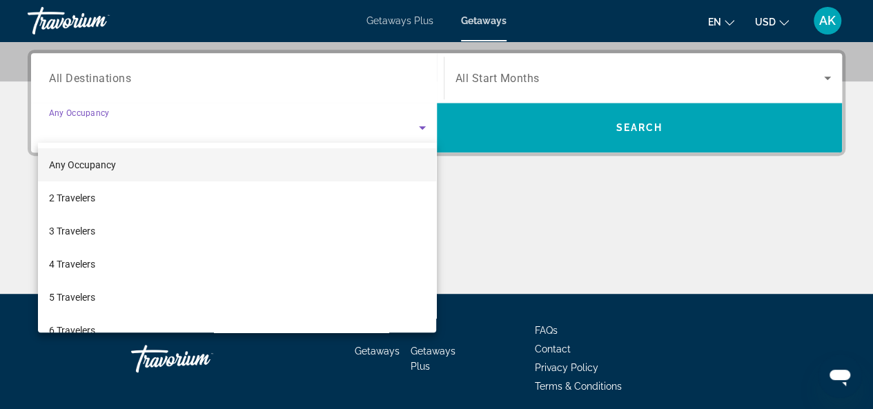
scroll to position [337, 0]
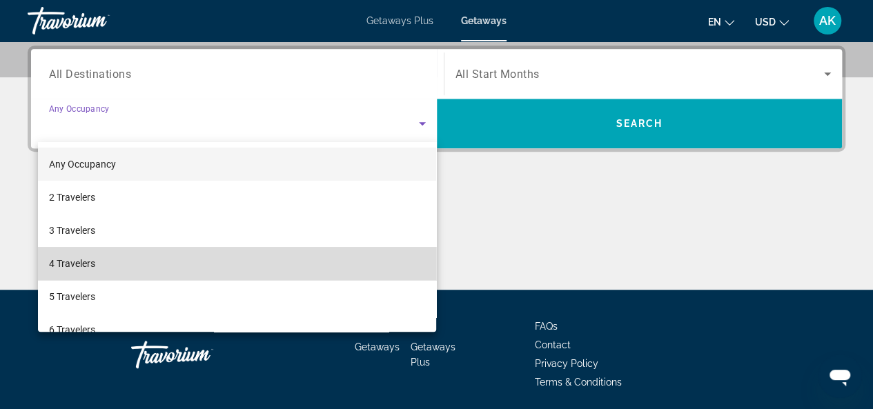
click at [240, 255] on mat-option "4 Travelers" at bounding box center [237, 263] width 399 height 33
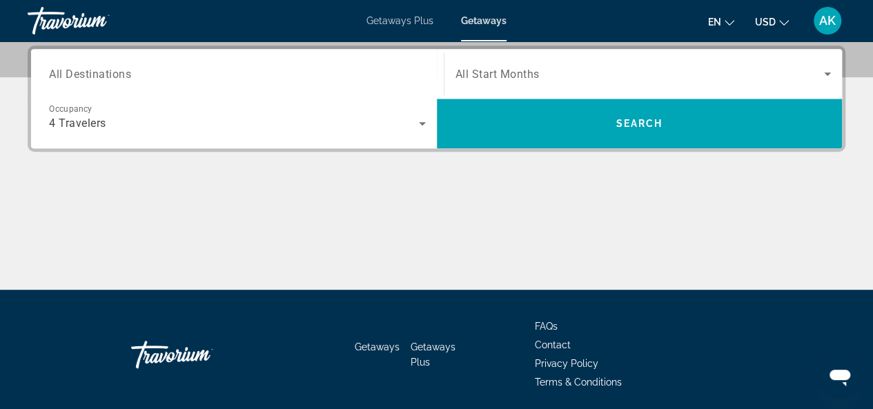
click at [395, 86] on div "Search widget" at bounding box center [237, 74] width 377 height 39
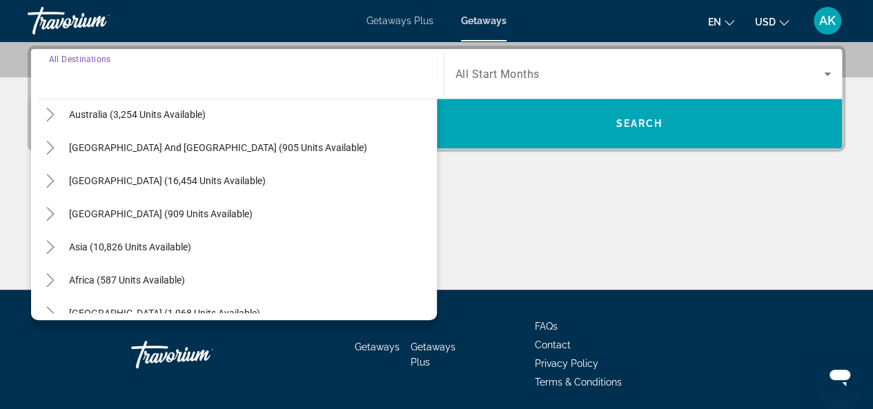
scroll to position [224, 0]
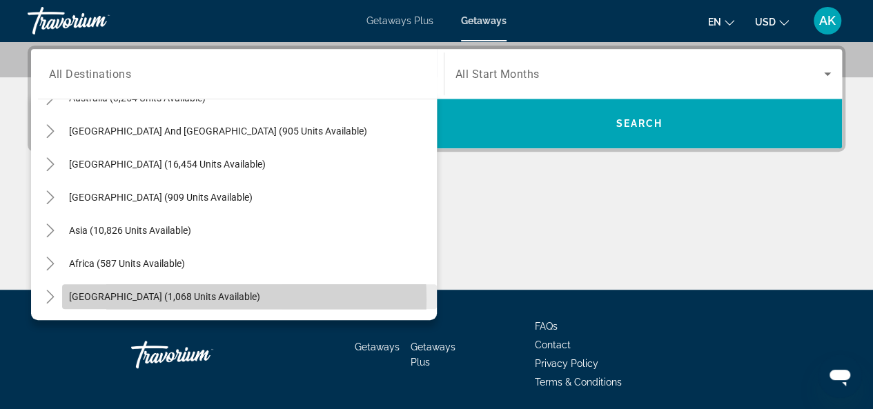
click at [178, 298] on span "Middle East (1,068 units available)" at bounding box center [164, 296] width 191 height 11
type input "**********"
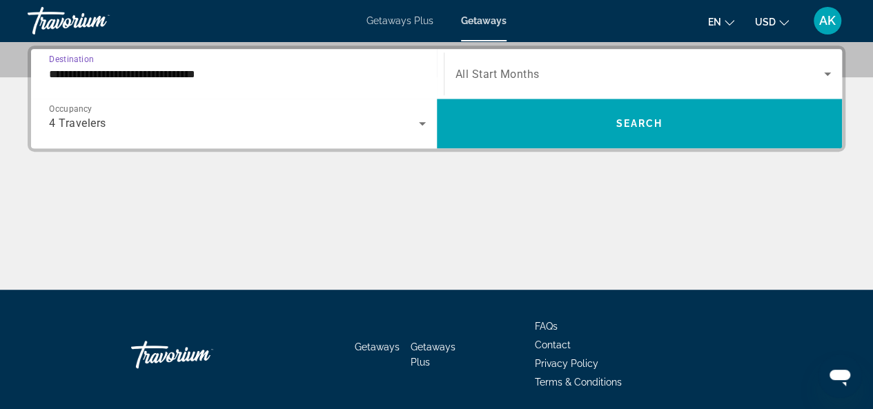
click at [796, 71] on span "Search widget" at bounding box center [640, 74] width 369 height 17
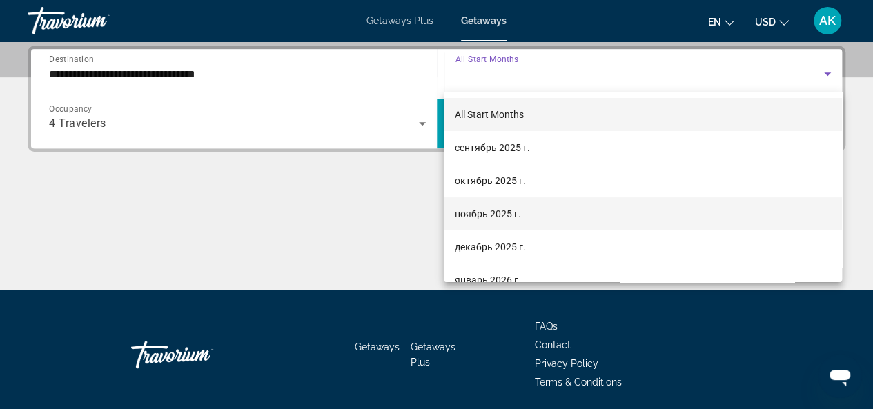
click at [493, 220] on span "ноябрь 2025 г." at bounding box center [488, 214] width 66 height 17
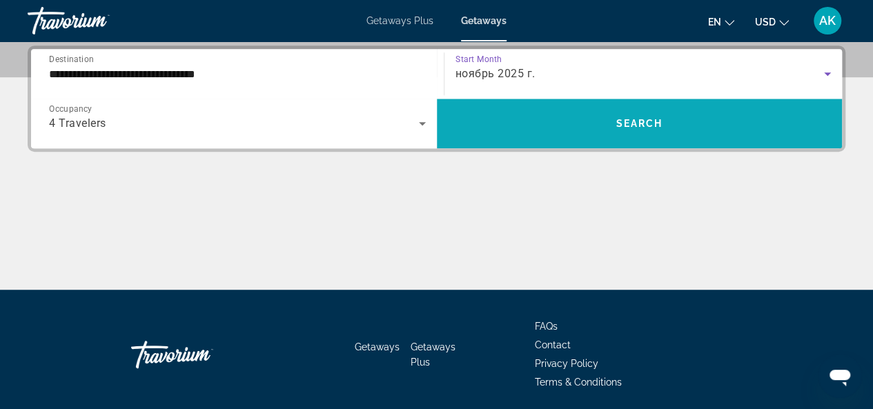
click at [636, 128] on span "Search" at bounding box center [639, 123] width 47 height 11
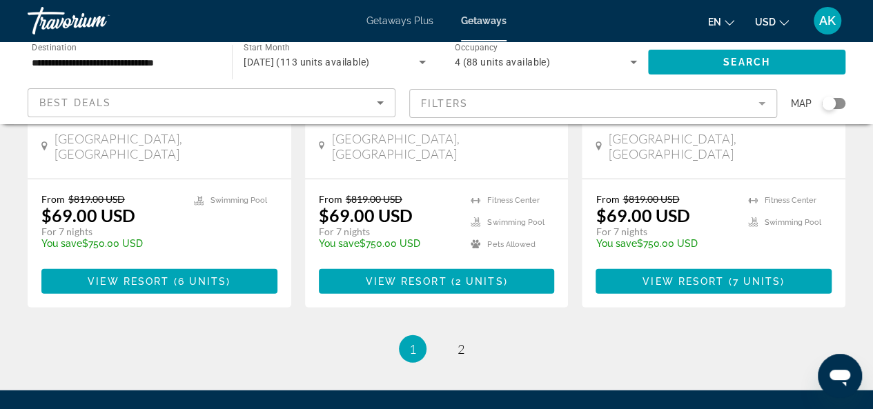
scroll to position [1864, 0]
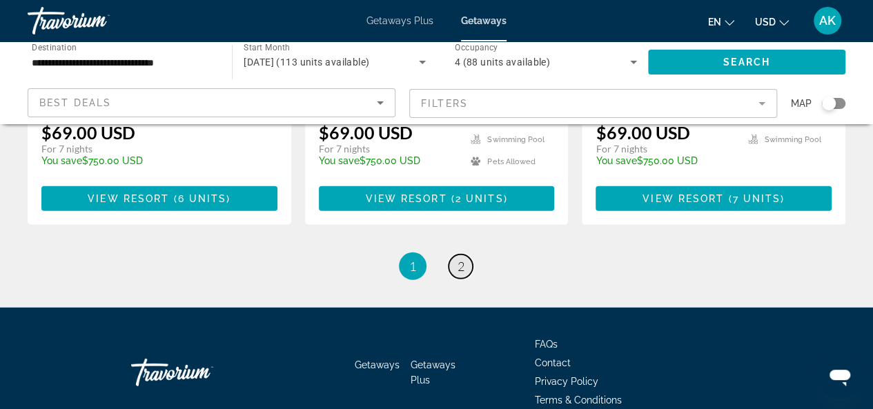
click at [469, 255] on link "page 2" at bounding box center [461, 267] width 24 height 24
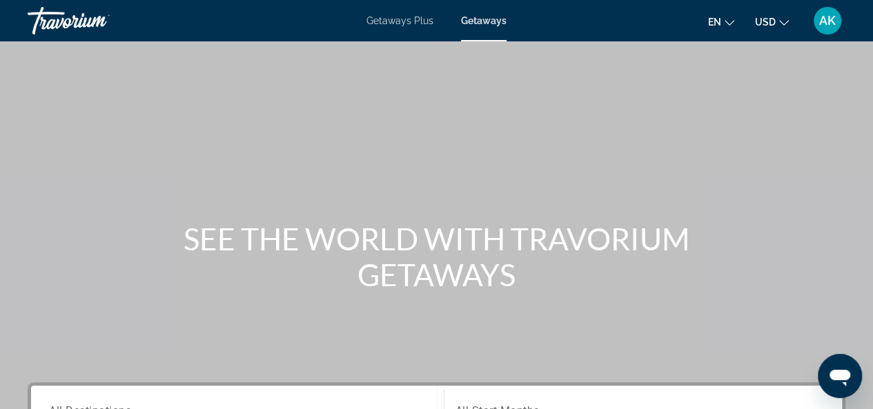
click at [65, 22] on div "Travorium" at bounding box center [97, 21] width 138 height 36
click at [53, 23] on div "Travorium" at bounding box center [97, 21] width 138 height 36
click at [831, 23] on span "AK" at bounding box center [827, 21] width 17 height 14
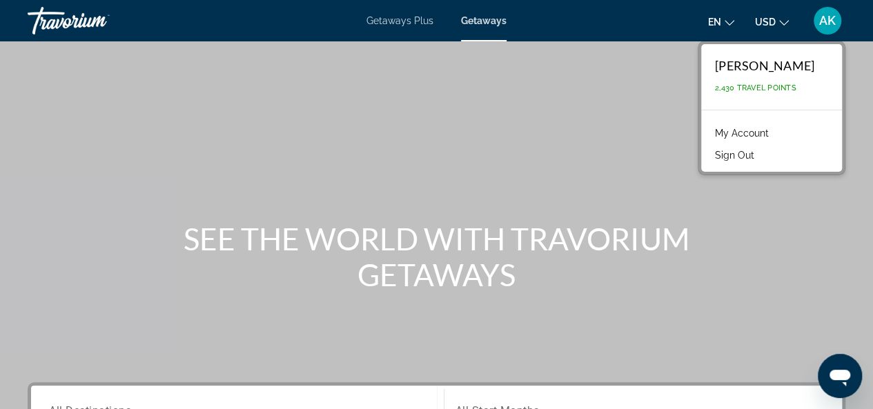
click at [750, 136] on link "My Account" at bounding box center [742, 133] width 68 height 18
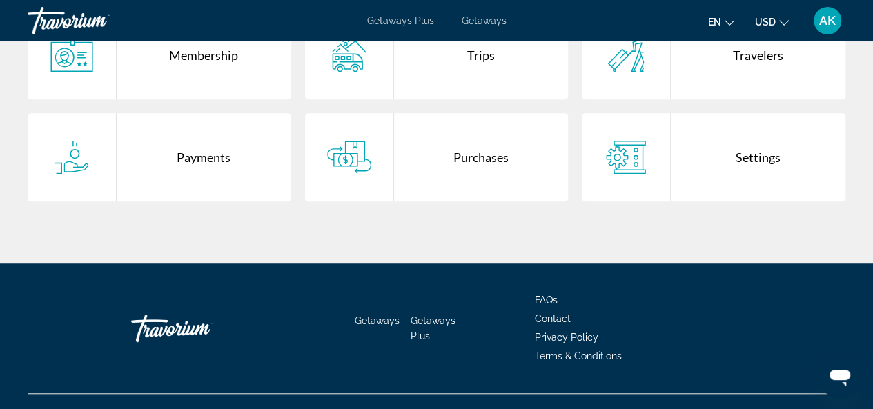
scroll to position [207, 0]
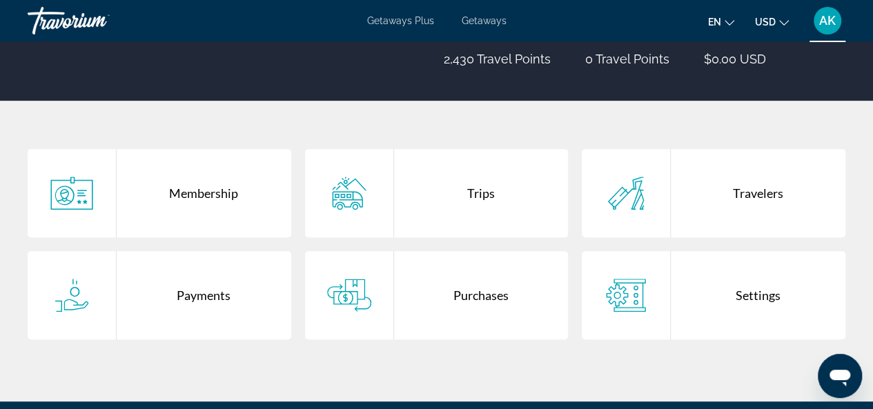
click at [472, 195] on div "Trips" at bounding box center [481, 193] width 175 height 88
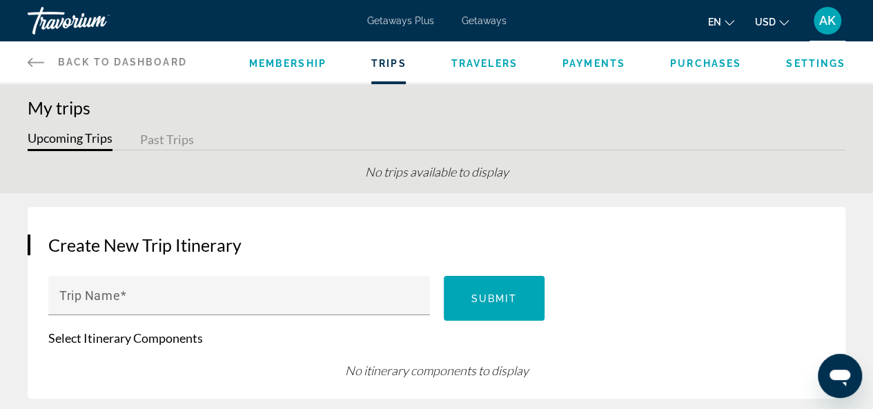
click at [81, 23] on div "Travorium" at bounding box center [97, 21] width 138 height 36
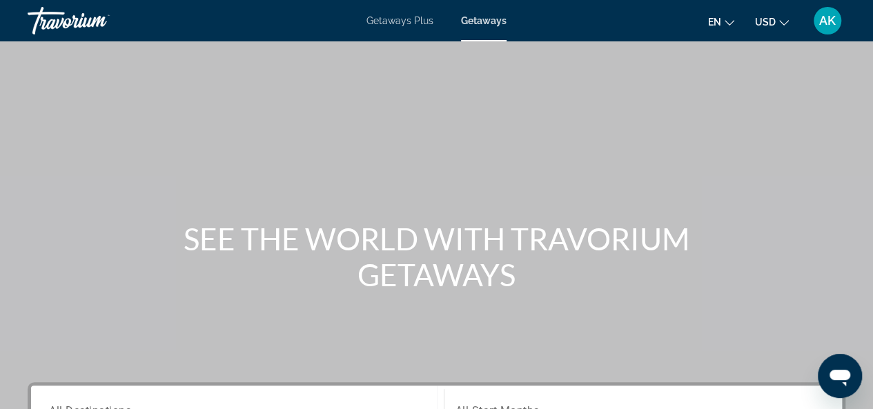
click at [409, 23] on span "Getaways Plus" at bounding box center [400, 20] width 67 height 11
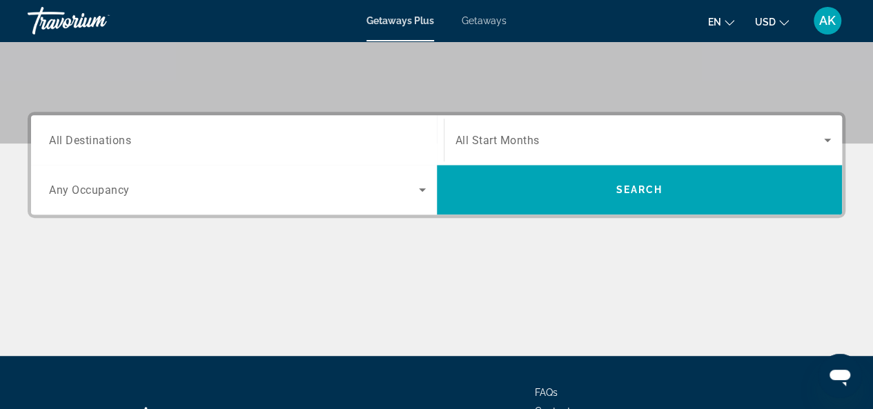
scroll to position [276, 0]
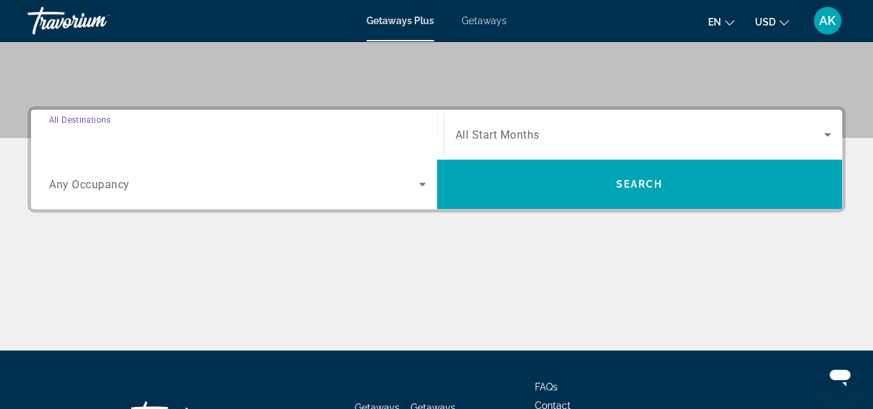
click at [263, 138] on input "Destination All Destinations" at bounding box center [237, 135] width 377 height 17
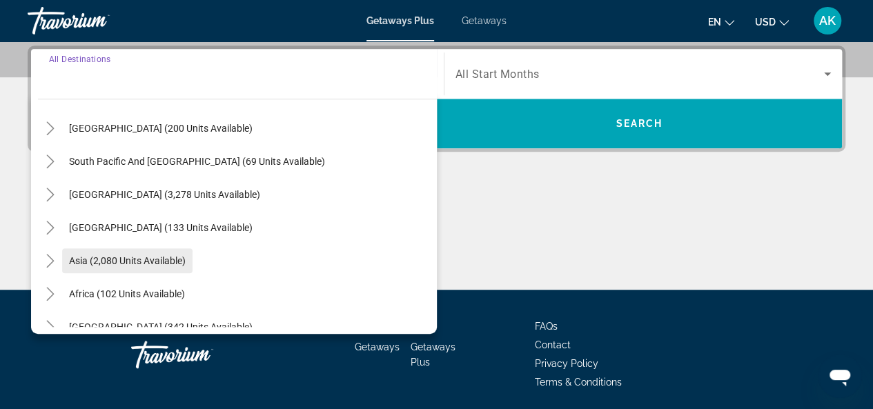
scroll to position [224, 0]
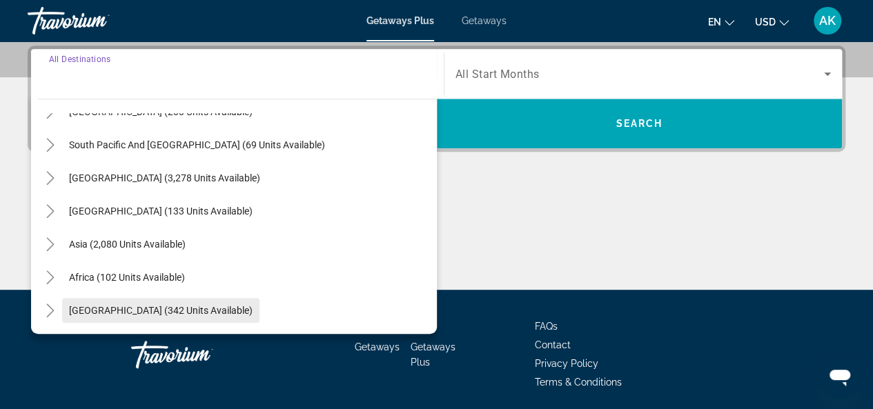
click at [137, 305] on span "Middle East (342 units available)" at bounding box center [161, 310] width 184 height 11
type input "**********"
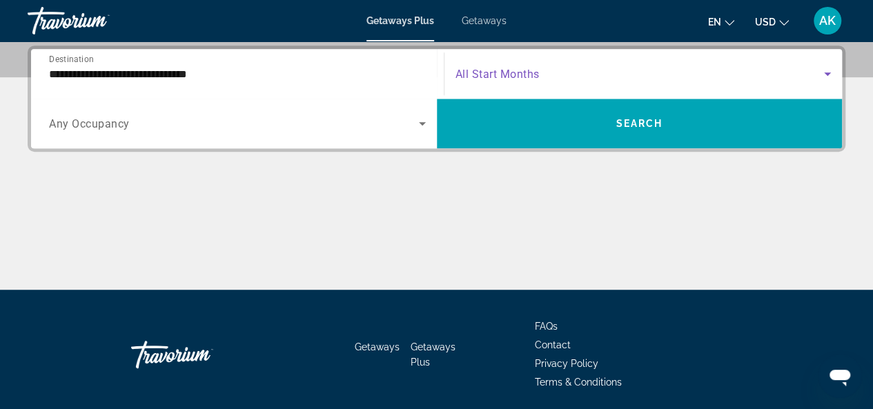
click at [817, 70] on span "Search widget" at bounding box center [640, 74] width 369 height 17
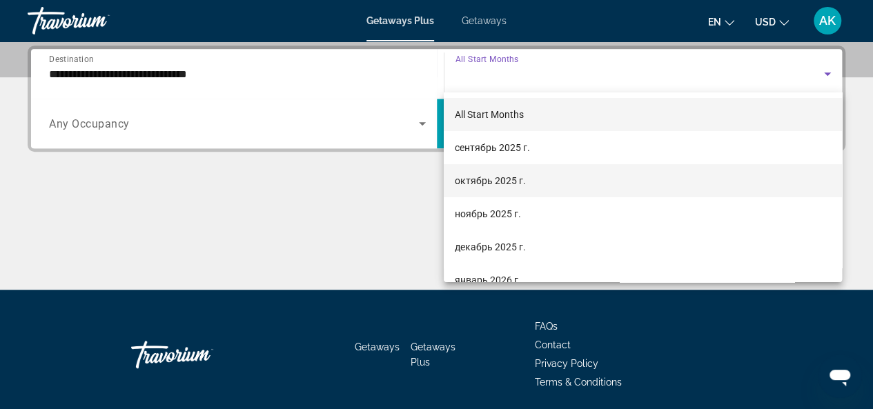
click at [498, 182] on span "октябрь 2025 г." at bounding box center [490, 181] width 71 height 17
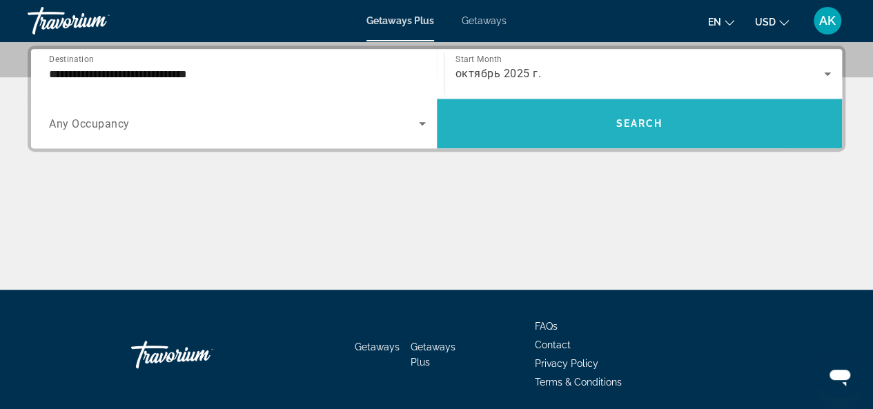
click at [641, 124] on span "Search" at bounding box center [639, 123] width 47 height 11
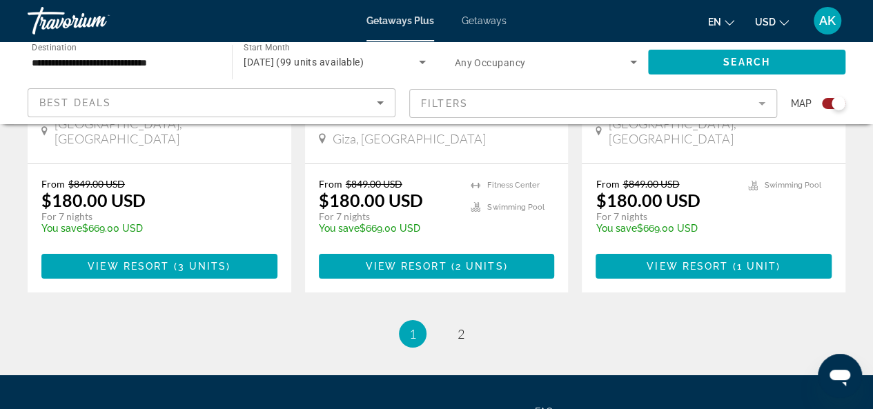
scroll to position [2278, 0]
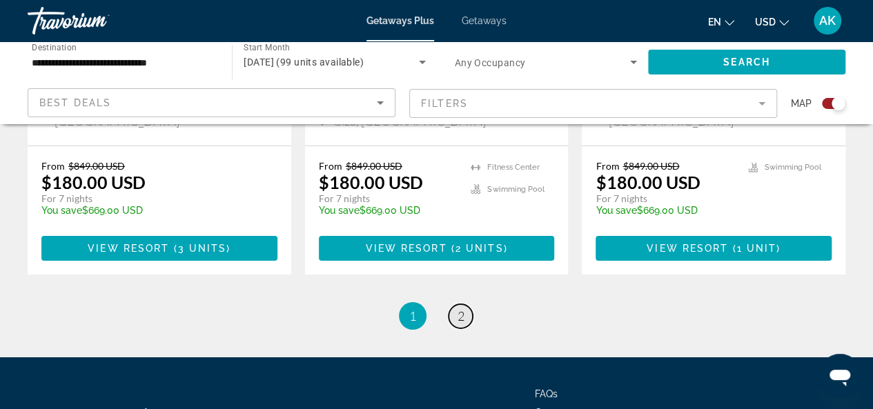
click at [460, 309] on span "2" at bounding box center [461, 316] width 7 height 15
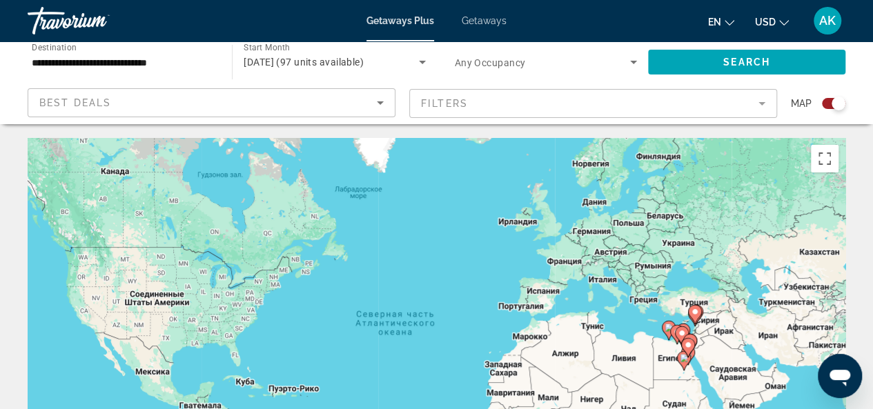
click at [52, 20] on div "Travorium" at bounding box center [97, 21] width 138 height 36
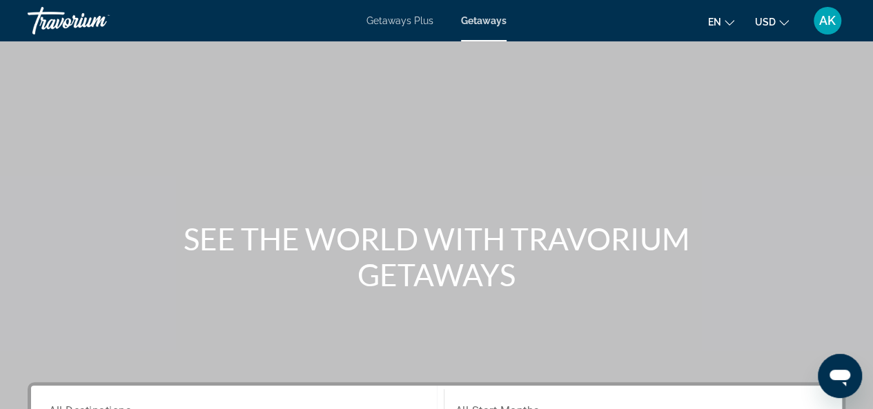
click at [59, 22] on div "Travorium" at bounding box center [97, 21] width 138 height 36
click at [61, 15] on div "Travorium" at bounding box center [97, 21] width 138 height 36
